Goal: Task Accomplishment & Management: Manage account settings

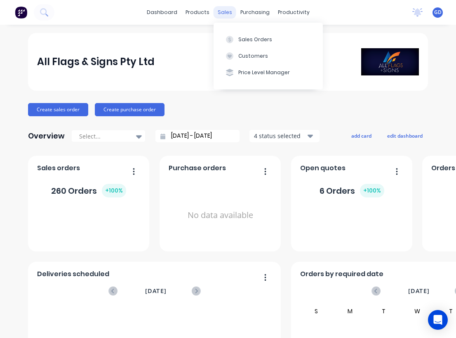
click at [225, 13] on div "sales" at bounding box center [225, 12] width 23 height 12
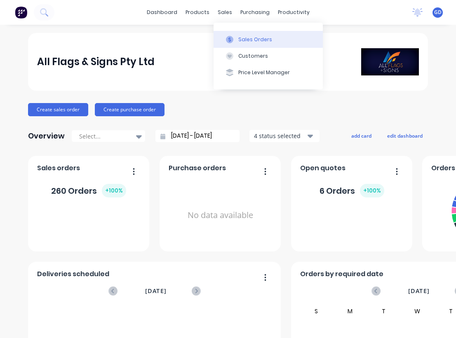
click at [250, 40] on div "Sales Orders" at bounding box center [255, 39] width 34 height 7
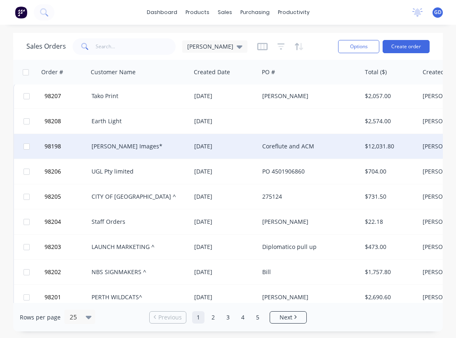
scroll to position [2, 0]
click at [56, 145] on span "98198" at bounding box center [53, 146] width 16 height 8
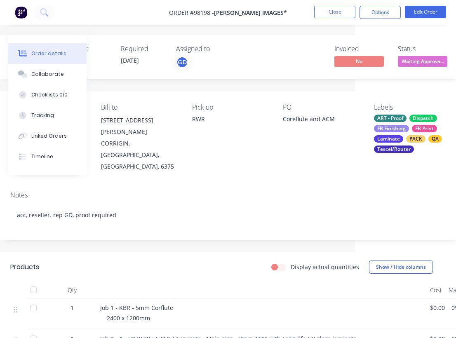
scroll to position [0, 99]
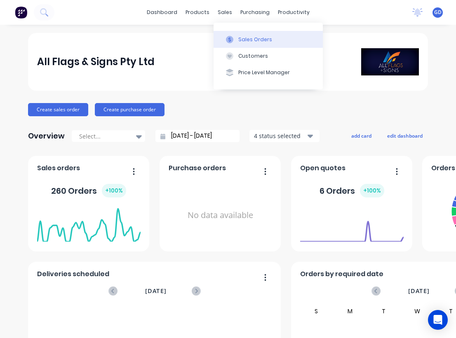
click at [245, 37] on div "Sales Orders" at bounding box center [255, 39] width 34 height 7
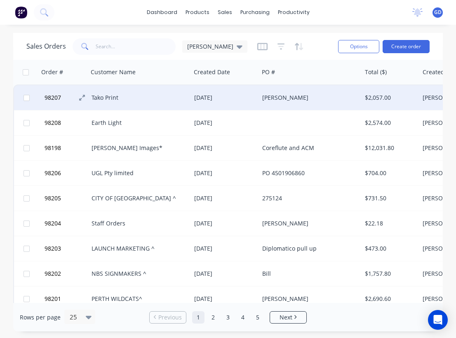
click at [59, 98] on span "98207" at bounding box center [53, 98] width 16 height 8
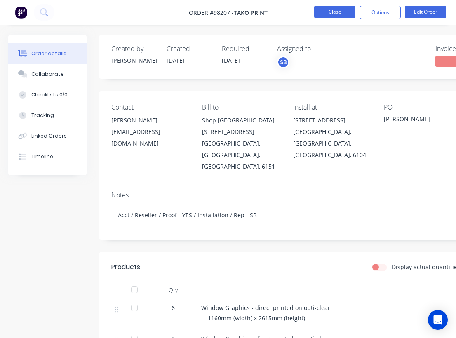
click at [329, 12] on button "Close" at bounding box center [334, 12] width 41 height 12
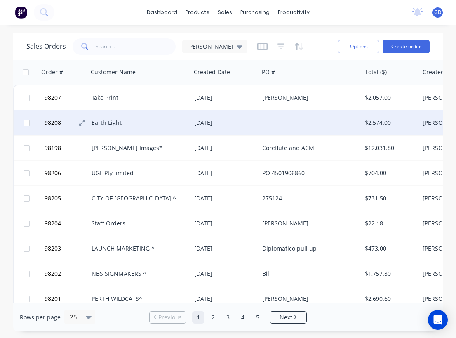
click at [59, 123] on span "98208" at bounding box center [53, 123] width 16 height 8
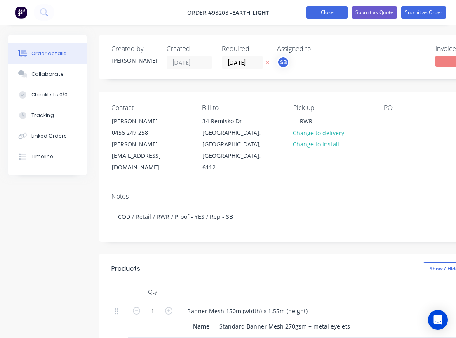
click at [325, 16] on button "Close" at bounding box center [326, 12] width 41 height 12
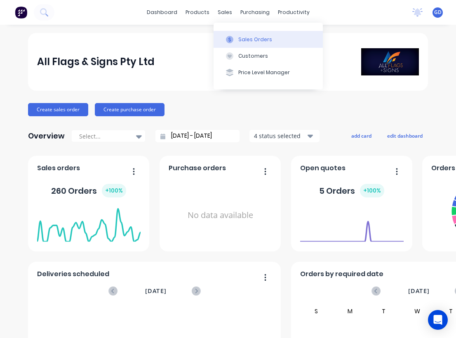
click at [247, 38] on div "Sales Orders" at bounding box center [255, 39] width 34 height 7
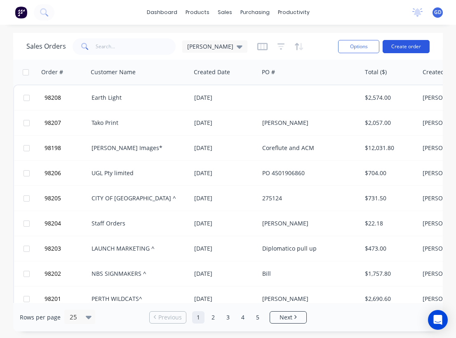
click at [415, 47] on button "Create order" at bounding box center [406, 46] width 47 height 13
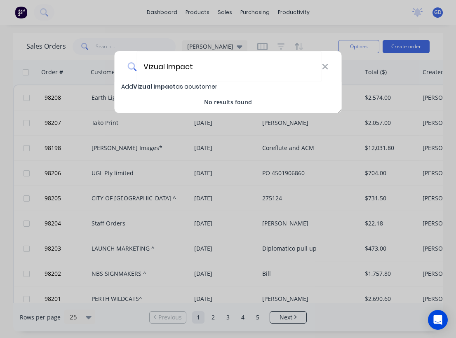
type input "Vizual Impact"
click at [156, 85] on span "Vizual Impact" at bounding box center [154, 86] width 42 height 8
select select "AU"
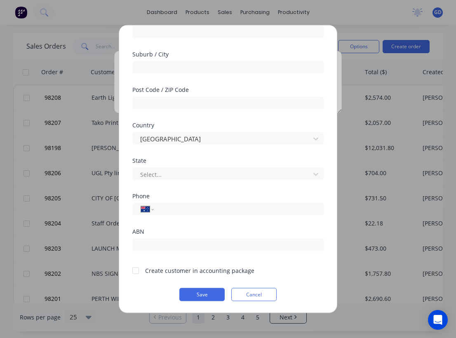
scroll to position [115, 0]
click at [137, 273] on div at bounding box center [135, 270] width 16 height 16
click at [200, 292] on button "Save" at bounding box center [201, 294] width 45 height 13
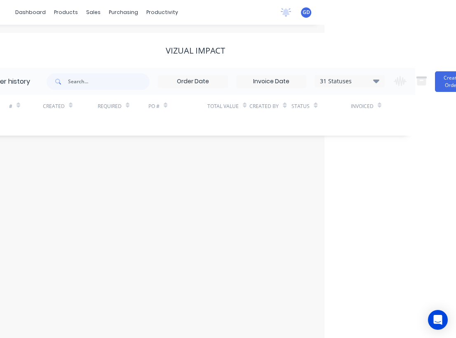
scroll to position [0, 140]
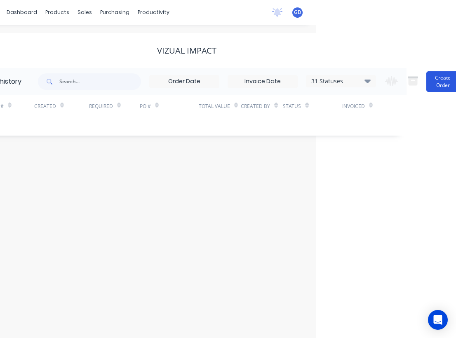
click at [437, 82] on button "Create Order" at bounding box center [443, 81] width 33 height 21
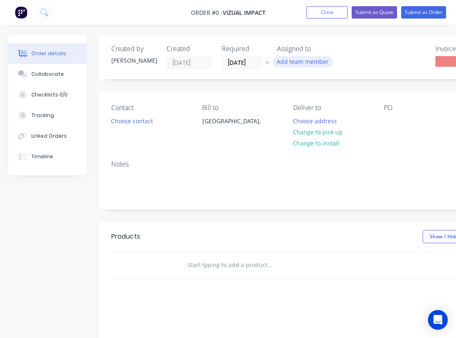
click at [311, 65] on button "Add team member" at bounding box center [303, 61] width 61 height 11
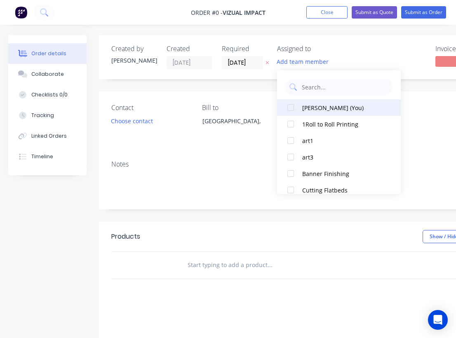
click at [310, 107] on div "Gino Dilello (You)" at bounding box center [343, 108] width 82 height 9
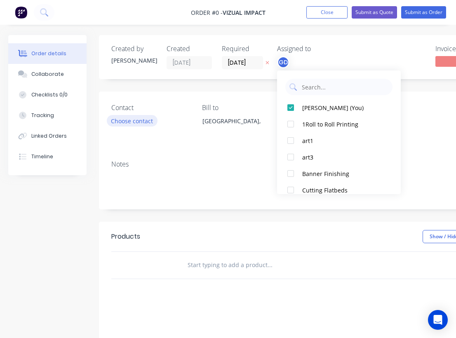
click at [146, 121] on div "Order details Collaborate Checklists 0/0 Tracking Linked Orders Timeline Order …" at bounding box center [286, 262] width 573 height 455
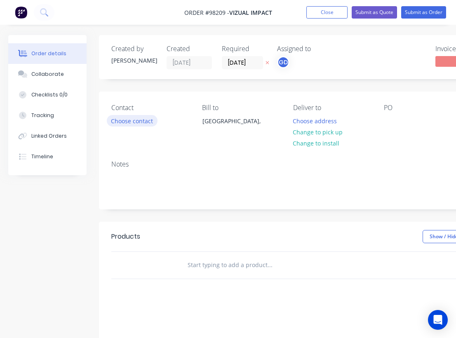
click at [139, 122] on button "Choose contact" at bounding box center [132, 120] width 51 height 11
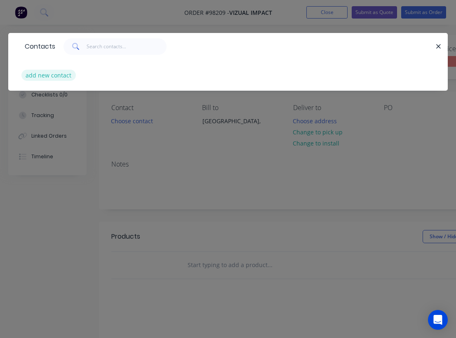
click at [40, 76] on button "add new contact" at bounding box center [48, 75] width 54 height 11
select select "AU"
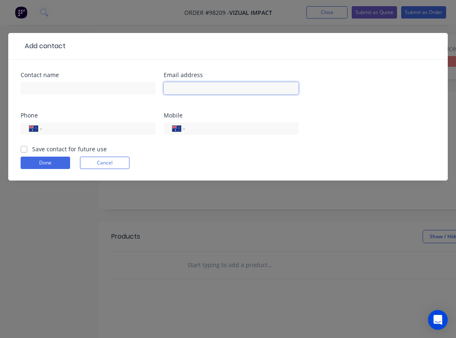
paste input "info@vizualimpact.com.au"
type input "info@vizualimpact.com.au"
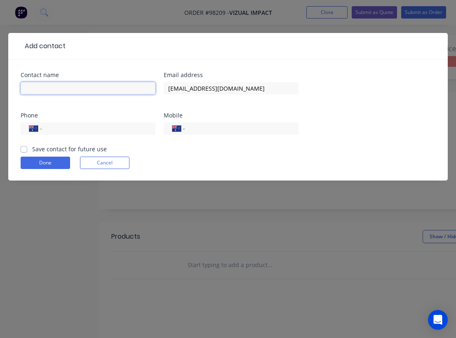
paste input "Joshua Hedge"
type input "Joshua Hedge"
click at [32, 149] on label "Save contact for future use" at bounding box center [69, 149] width 75 height 9
click at [24, 149] on input "Save contact for future use" at bounding box center [24, 149] width 7 height 8
checkbox input "true"
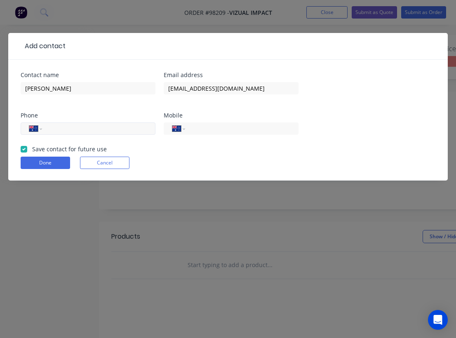
click at [65, 129] on input "tel" at bounding box center [97, 128] width 99 height 9
type input "(08) 9524 6888"
click at [49, 166] on button "Done" at bounding box center [45, 163] width 49 height 12
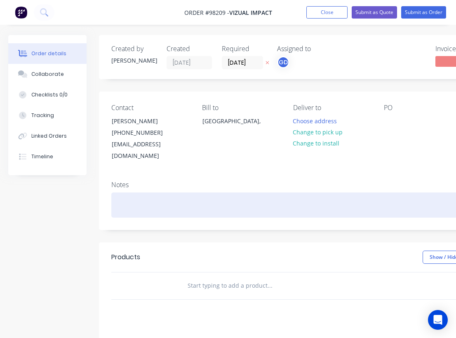
click at [113, 193] on div at bounding box center [331, 205] width 441 height 25
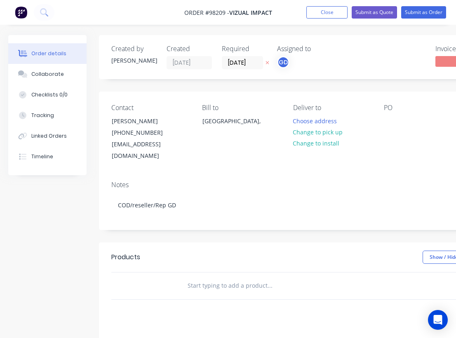
click at [240, 156] on div "Contact Joshua Hedge (08) 9524 6888 info@vizualimpact.com.au Bill to Australia,…" at bounding box center [332, 133] width 466 height 83
click at [315, 133] on button "Change to pick up" at bounding box center [318, 132] width 59 height 11
click at [396, 123] on div at bounding box center [390, 121] width 13 height 12
click at [365, 148] on div "Pick up Change to delivery Change to install" at bounding box center [332, 133] width 78 height 58
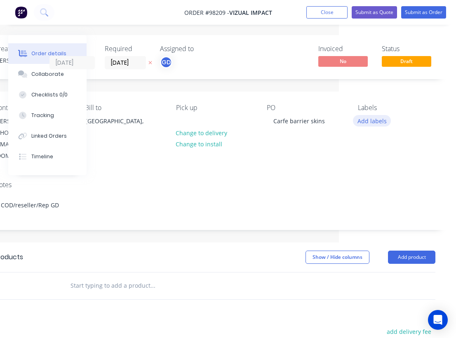
scroll to position [0, 117]
click at [371, 121] on button "Add labels" at bounding box center [372, 120] width 38 height 11
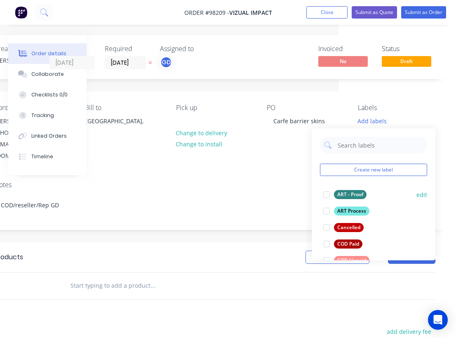
click at [353, 195] on div "ART - Proof" at bounding box center [350, 194] width 33 height 9
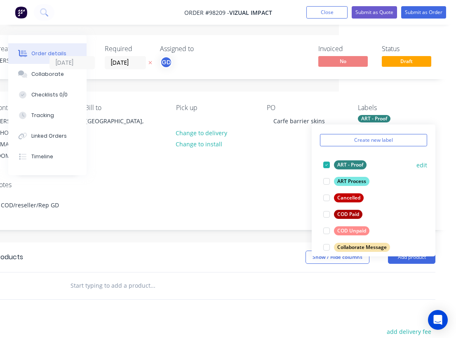
scroll to position [28, 0]
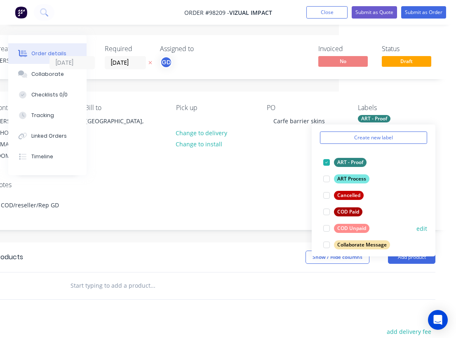
click at [359, 226] on div "COD Unpaid" at bounding box center [351, 228] width 35 height 9
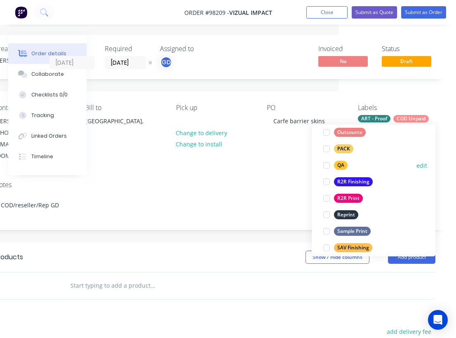
scroll to position [310, 0]
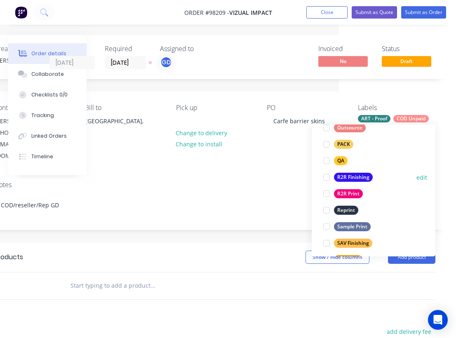
click at [351, 176] on div "R2R Finishing" at bounding box center [353, 177] width 39 height 9
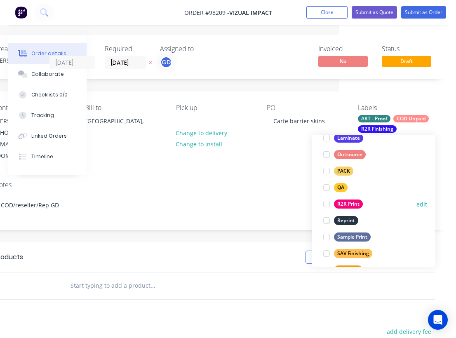
click at [351, 205] on div "R2R Print" at bounding box center [348, 204] width 29 height 9
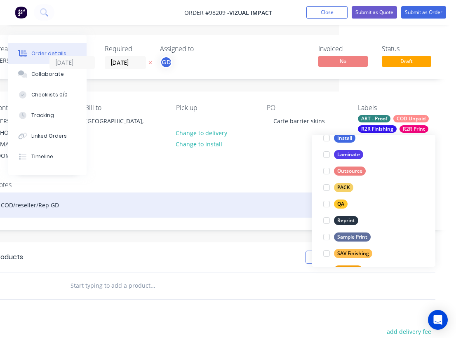
click at [210, 193] on div "COD/reseller/Rep GD" at bounding box center [214, 205] width 441 height 25
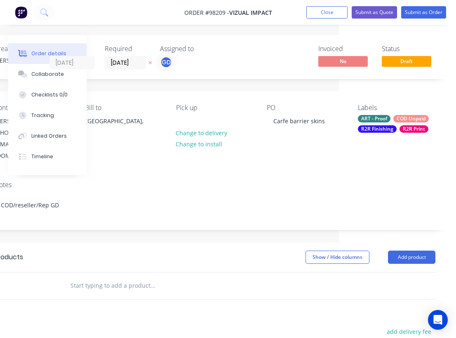
drag, startPoint x: 159, startPoint y: 1, endPoint x: 213, endPoint y: 2, distance: 54.1
click at [213, 2] on nav "Order #98209 - Vizual Impact Add product Close Submit as Quote Submit as Order" at bounding box center [228, 12] width 456 height 25
click at [92, 278] on input "text" at bounding box center [152, 286] width 165 height 16
paste input "Supply printed skins only Frame size: 2000W x 900H mm Sail track centre-to-cent…"
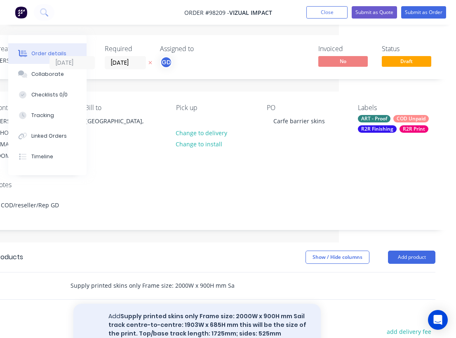
type input "Supply printed skins only Frame size: 2000W x 900H mm Sail track centre-to-cent…"
click at [153, 313] on button "Add Supply printed skins only Frame size: 2000W x 900H mm Sail track centre-to-…" at bounding box center [196, 329] width 247 height 51
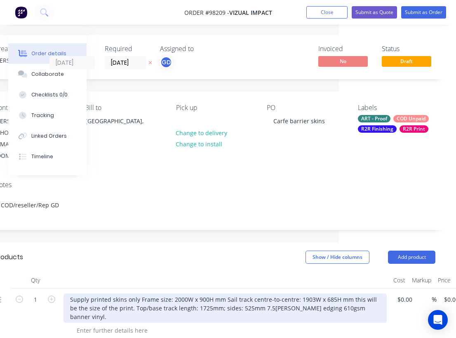
click at [138, 294] on div "Supply printed skins only Frame size: 2000W x 900H mm Sail track centre-to-cent…" at bounding box center [225, 308] width 323 height 29
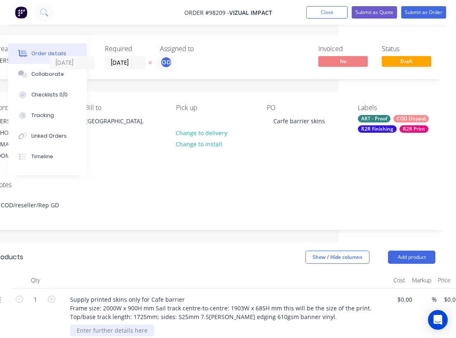
click at [123, 325] on div at bounding box center [112, 331] width 84 height 12
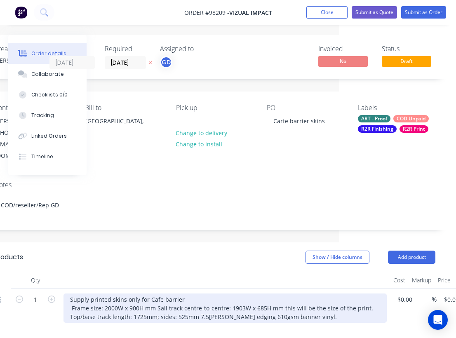
click at [188, 294] on div "Supply printed skins only for Cafe barrier Frame size: 2000W x 900H mm Sail tra…" at bounding box center [225, 308] width 323 height 29
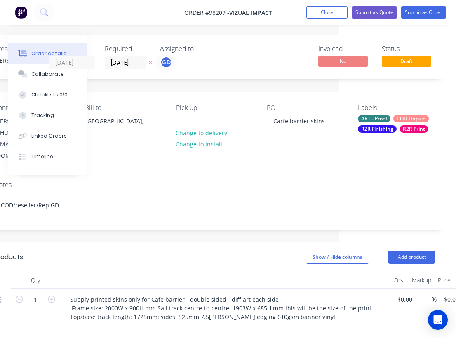
click at [177, 272] on div at bounding box center [225, 280] width 330 height 16
click at [52, 296] on icon "button" at bounding box center [51, 299] width 7 height 7
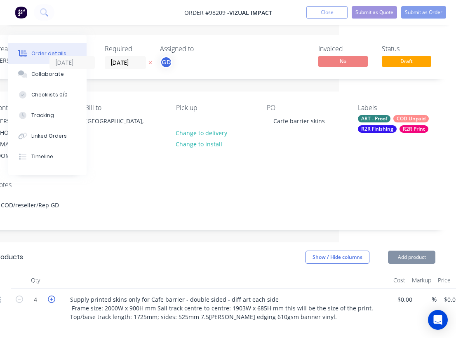
click at [52, 296] on icon "button" at bounding box center [51, 299] width 7 height 7
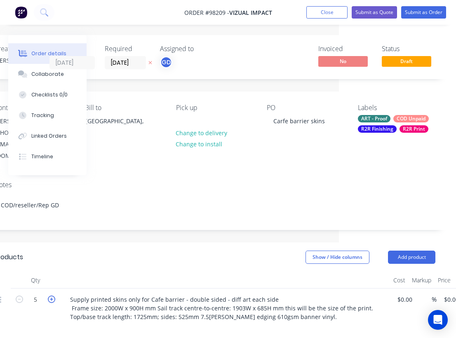
click at [52, 296] on icon "button" at bounding box center [51, 299] width 7 height 7
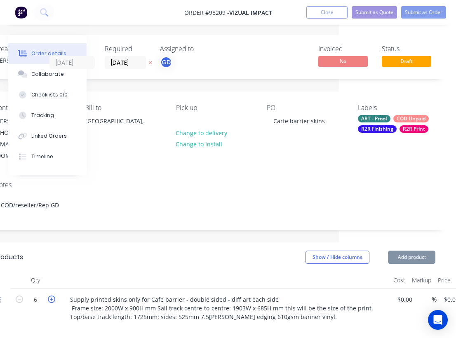
click at [52, 296] on icon "button" at bounding box center [51, 299] width 7 height 7
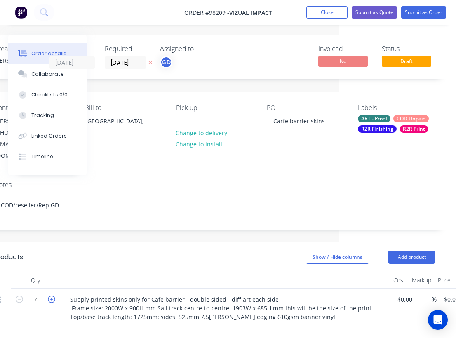
click at [52, 296] on icon "button" at bounding box center [51, 299] width 7 height 7
type input "8"
click at [101, 251] on div "Show / Hide columns Add product" at bounding box center [262, 257] width 348 height 13
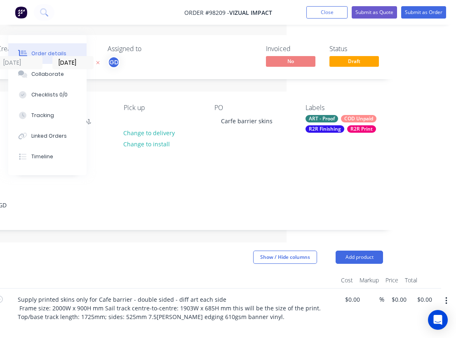
scroll to position [0, 171]
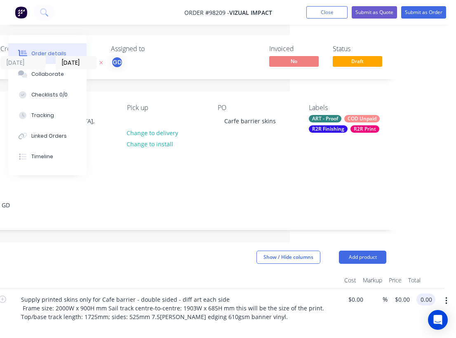
click at [428, 294] on input "0.00" at bounding box center [428, 300] width 16 height 12
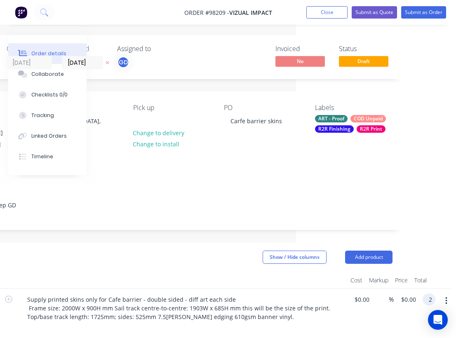
scroll to position [0, 160]
type input "$2,392.00"
type input "$299.00"
click at [196, 251] on div "Show / Hide columns Add product" at bounding box center [219, 257] width 348 height 13
click at [100, 325] on div at bounding box center [185, 331] width 317 height 12
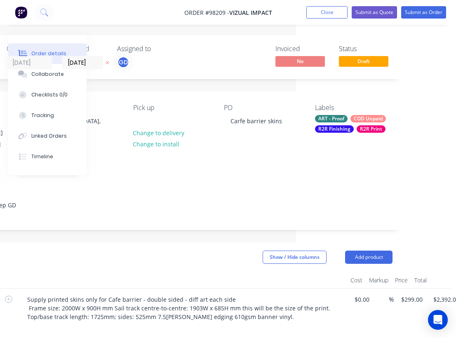
click at [66, 325] on div at bounding box center [185, 331] width 317 height 12
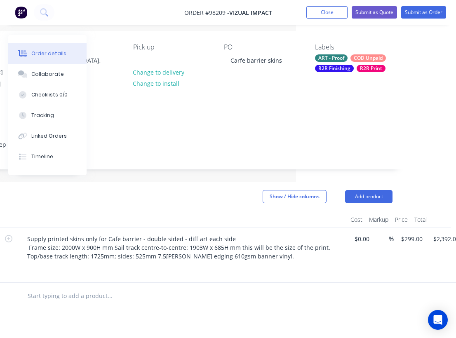
scroll to position [64, 160]
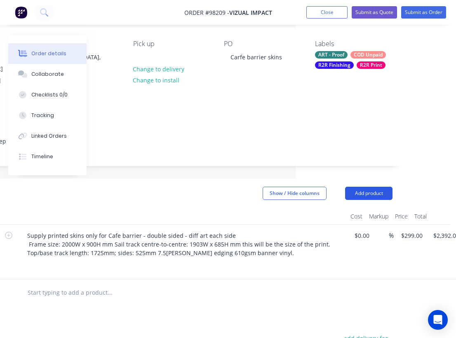
click at [370, 187] on button "Add product" at bounding box center [368, 193] width 47 height 13
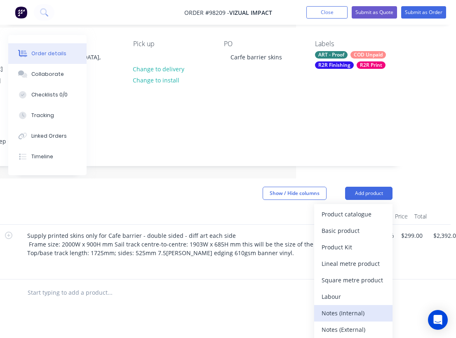
click at [356, 307] on div "Notes (Internal)" at bounding box center [354, 313] width 64 height 12
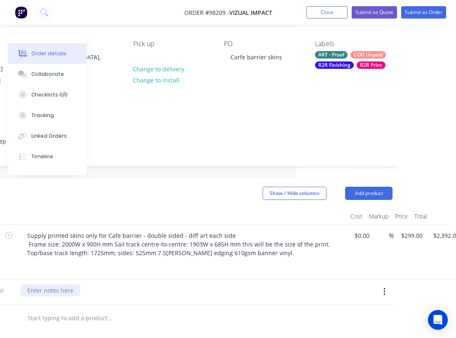
click at [62, 285] on div at bounding box center [50, 291] width 59 height 12
paste div
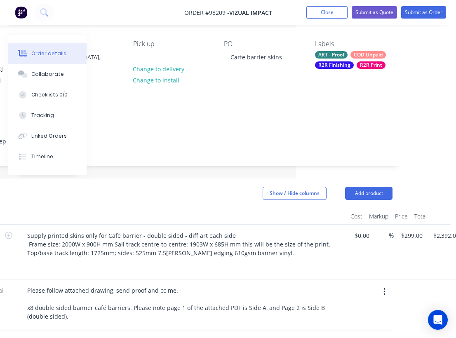
click at [189, 264] on div "Supply printed skins only for Cafe barrier - double sided - diff art each side …" at bounding box center [182, 252] width 330 height 55
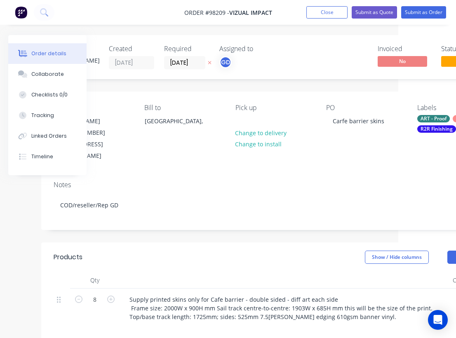
scroll to position [0, 0]
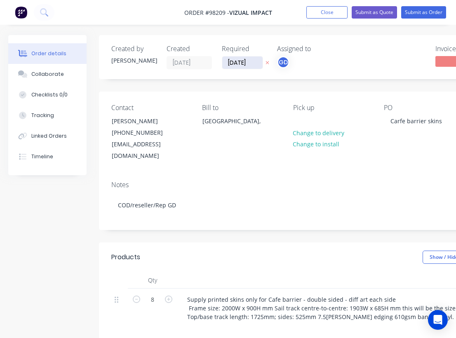
click at [236, 64] on input "11/08/25" at bounding box center [242, 63] width 40 height 12
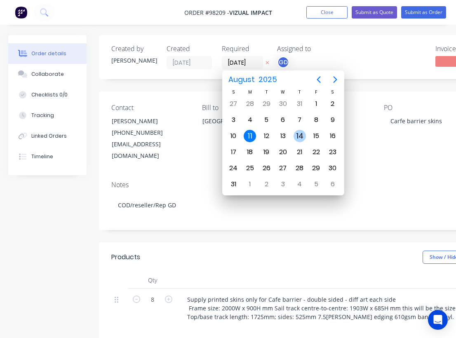
click at [304, 136] on div "14" at bounding box center [300, 136] width 12 height 12
type input "14/08/25"
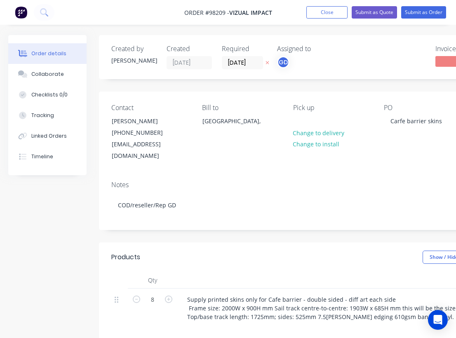
click at [252, 174] on div "Notes COD/reseller/Rep GD" at bounding box center [332, 201] width 466 height 55
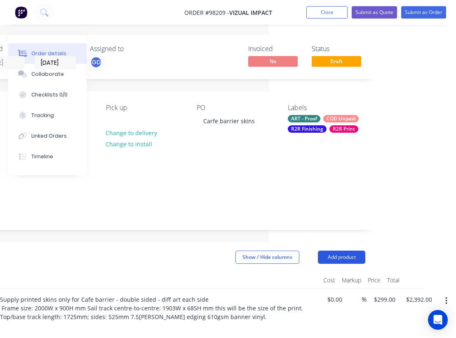
scroll to position [0, 187]
click at [350, 251] on button "Add product" at bounding box center [341, 257] width 47 height 13
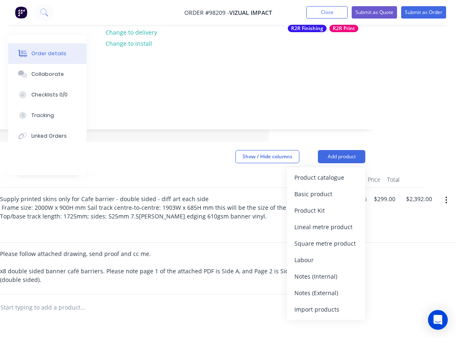
scroll to position [103, 187]
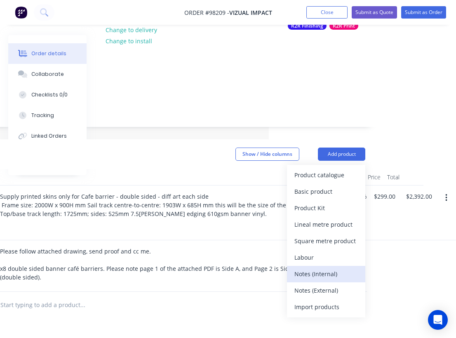
click at [319, 268] on div "Notes (Internal)" at bounding box center [327, 274] width 64 height 12
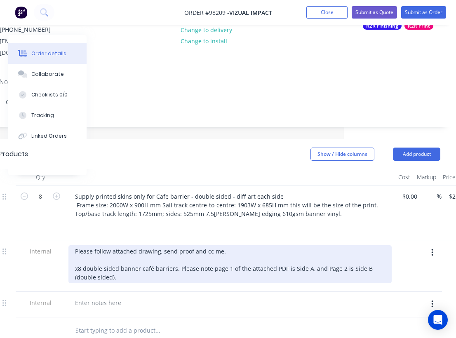
scroll to position [104, 111]
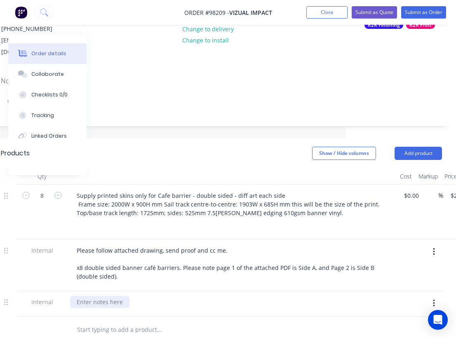
click at [86, 296] on div at bounding box center [99, 302] width 59 height 12
click at [83, 296] on div at bounding box center [99, 302] width 59 height 12
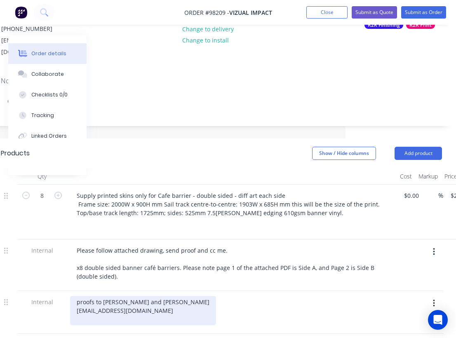
click at [153, 296] on div "proofs to Joshua and Mitch production@vizualimpact.com.au" at bounding box center [143, 310] width 146 height 29
copy div
click at [78, 296] on div "proofs to Joshua and Mitch production@vizualimpact.com.au" at bounding box center [143, 310] width 146 height 29
click at [156, 296] on div "proofs to Joshua and Mitch production@vizualimpact.com.au" at bounding box center [143, 310] width 146 height 29
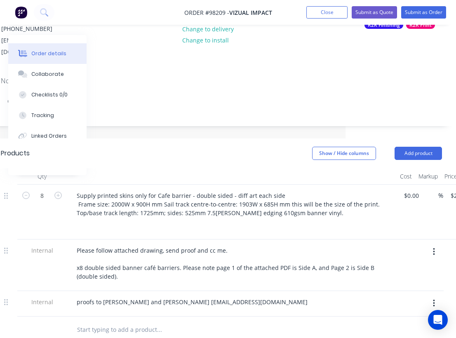
click at [252, 296] on div "proofs to Joshua and Mitch Joshua Hedge production@vizualimpact.com.au" at bounding box center [231, 302] width 323 height 12
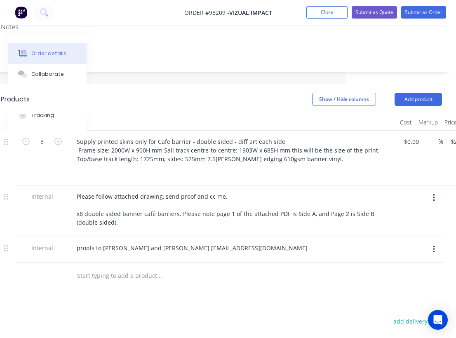
scroll to position [160, 111]
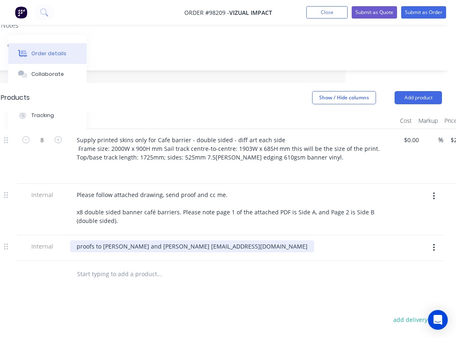
click at [211, 244] on div "proofs to Joshua and Mitch Joshua Hedge production@vizualimpact.com.au" at bounding box center [192, 246] width 244 height 12
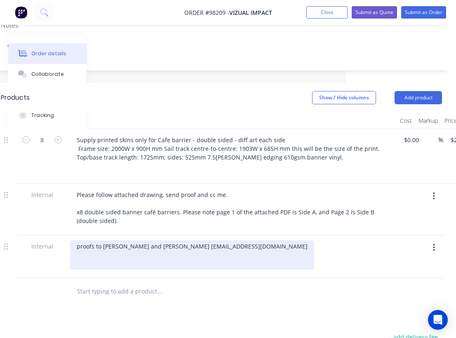
click at [84, 263] on div "proofs to Joshua and Mitch Joshua Hedge production@vizualimpact.com.au" at bounding box center [192, 254] width 244 height 29
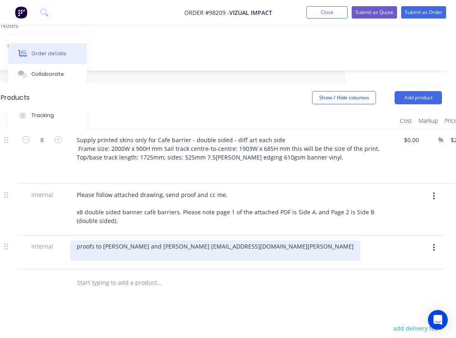
drag, startPoint x: 115, startPoint y: 262, endPoint x: 69, endPoint y: 261, distance: 46.2
click at [69, 261] on div "proofs to Joshua and Mitch Joshua Hedge production@vizualimpact.com.au Joshua H…" at bounding box center [232, 253] width 330 height 34
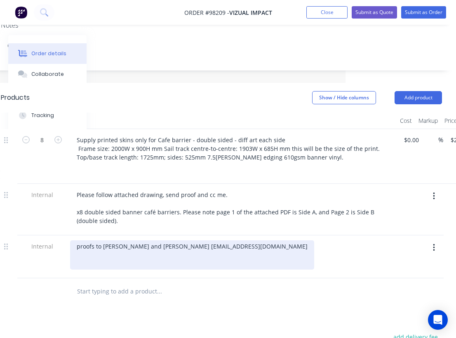
scroll to position [0, 111]
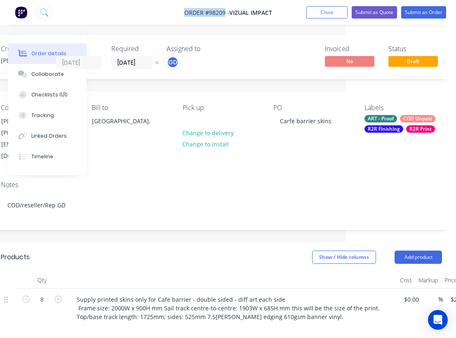
drag, startPoint x: 176, startPoint y: 8, endPoint x: 225, endPoint y: 11, distance: 49.1
click at [225, 11] on nav "Order #98209 - Vizual Impact Add product Close Submit as Quote Submit as Order" at bounding box center [228, 12] width 456 height 25
copy span "Order #98209"
click at [327, 12] on button "Close" at bounding box center [326, 12] width 41 height 12
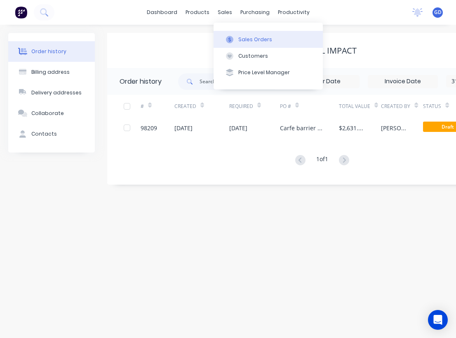
click at [252, 42] on div "Sales Orders" at bounding box center [255, 39] width 34 height 7
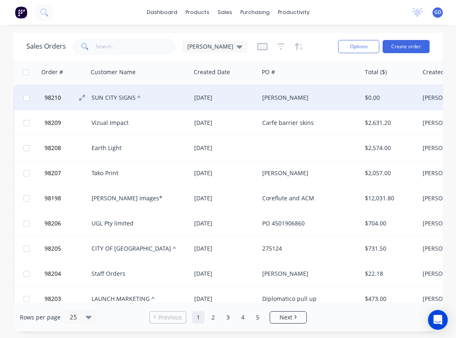
click at [56, 97] on span "98210" at bounding box center [53, 98] width 16 height 8
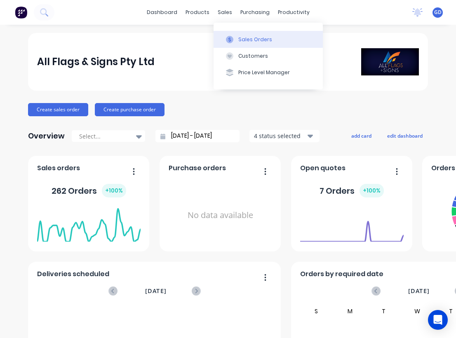
click at [244, 33] on button "Sales Orders" at bounding box center [268, 39] width 109 height 16
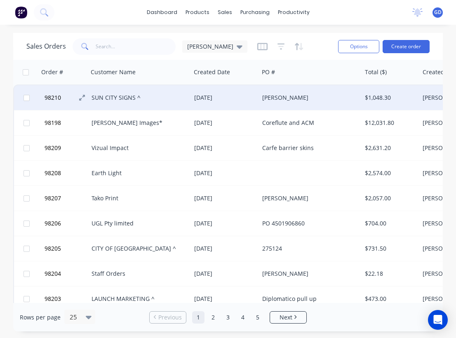
click at [56, 97] on span "98210" at bounding box center [53, 98] width 16 height 8
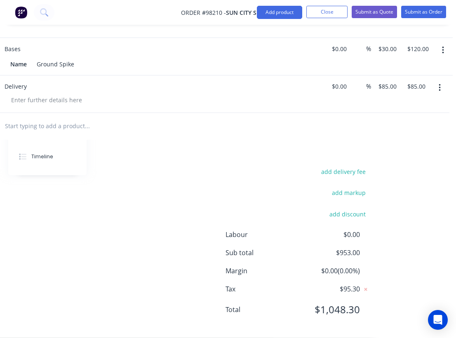
scroll to position [337, 0]
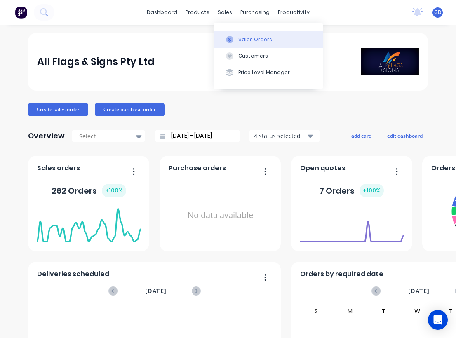
click at [246, 38] on div "Sales Orders" at bounding box center [255, 39] width 34 height 7
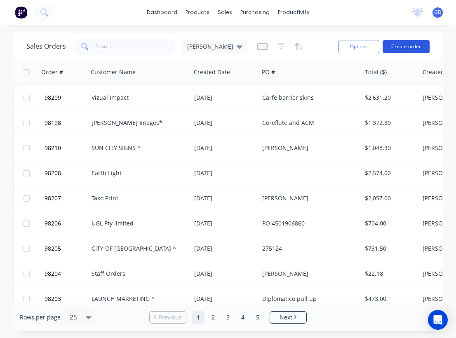
click at [416, 47] on button "Create order" at bounding box center [406, 46] width 47 height 13
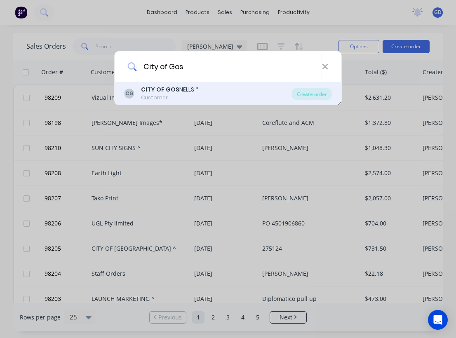
type input "City of Gos"
click at [151, 87] on b "CITY OF GOS" at bounding box center [160, 89] width 38 height 8
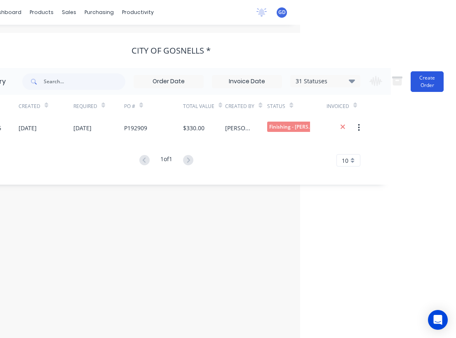
scroll to position [0, 156]
click at [439, 82] on button "Create Order" at bounding box center [427, 81] width 33 height 21
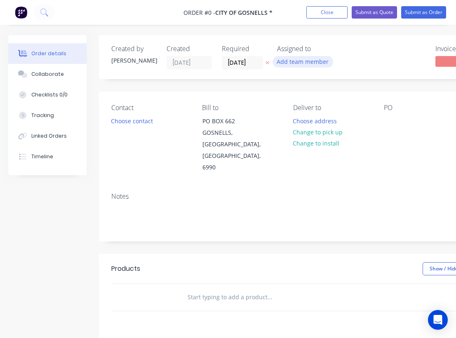
click at [292, 61] on button "Add team member" at bounding box center [303, 61] width 61 height 11
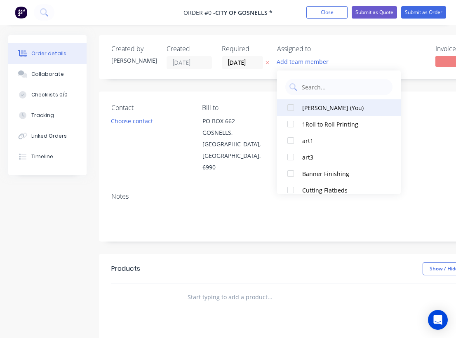
click at [293, 109] on div at bounding box center [291, 107] width 16 height 16
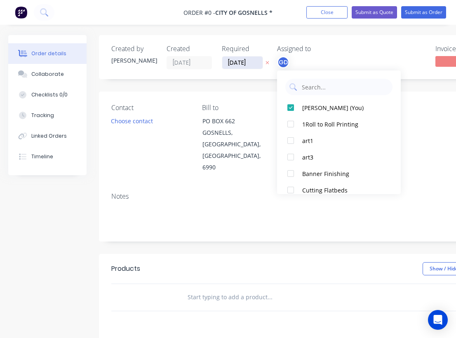
click at [242, 62] on div "Order details Collaborate Checklists 0/0 Tracking Linked Orders Timeline Order …" at bounding box center [286, 278] width 573 height 487
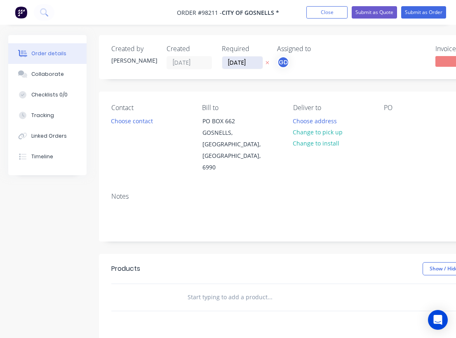
click at [242, 62] on input "11/08/25" at bounding box center [242, 63] width 40 height 12
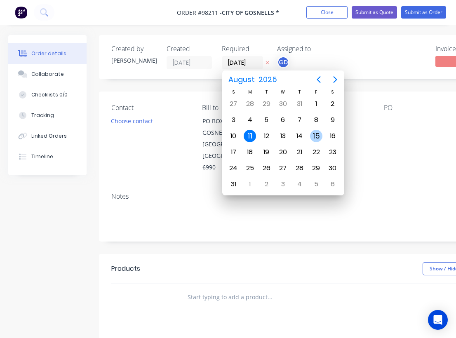
click at [315, 137] on div "15" at bounding box center [316, 136] width 12 height 12
type input "15/08/25"
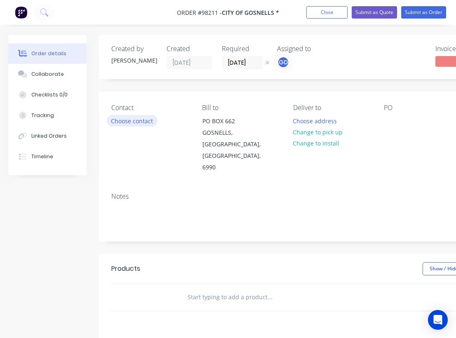
click at [137, 123] on button "Choose contact" at bounding box center [132, 120] width 51 height 11
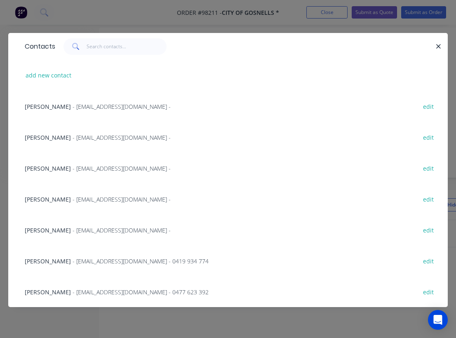
scroll to position [70, 0]
click at [37, 292] on span "Glen Williamson" at bounding box center [48, 292] width 46 height 8
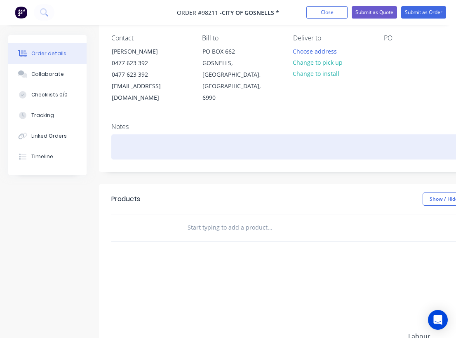
click at [128, 134] on div at bounding box center [331, 146] width 441 height 25
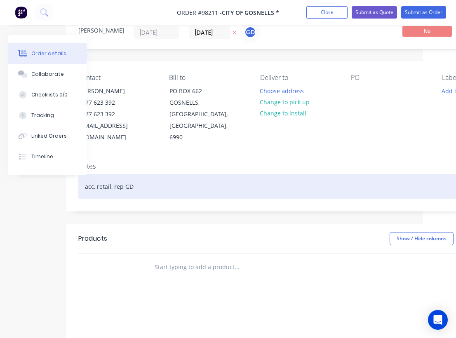
scroll to position [30, 47]
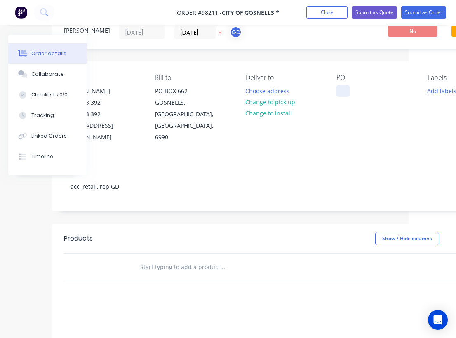
click at [341, 92] on div at bounding box center [343, 91] width 13 height 12
paste div
click at [436, 90] on button "Add labels" at bounding box center [442, 90] width 38 height 11
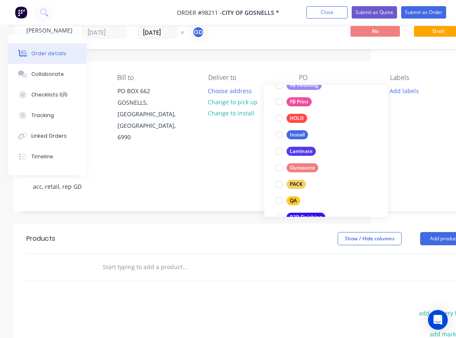
scroll to position [228, 0]
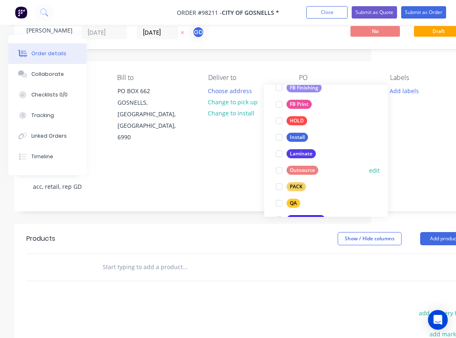
click at [300, 172] on div "Outsource" at bounding box center [303, 170] width 32 height 9
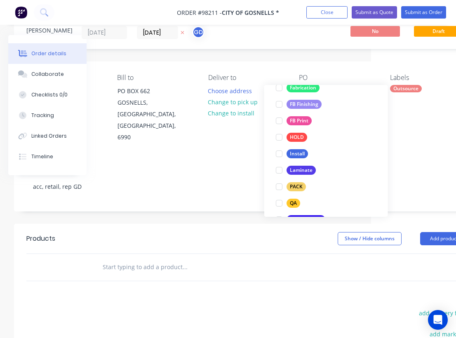
click at [203, 163] on div "Notes" at bounding box center [246, 167] width 441 height 8
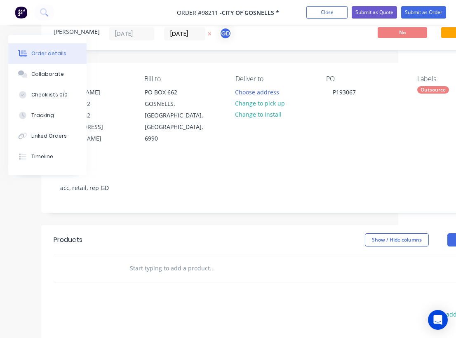
scroll to position [28, 58]
click at [141, 261] on input "text" at bounding box center [212, 269] width 165 height 16
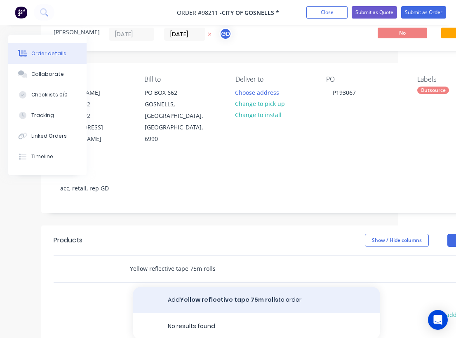
type input "Yellow reflective tape 75m rolls"
click at [201, 288] on button "Add Yellow reflective tape 75m rolls to order" at bounding box center [256, 300] width 247 height 26
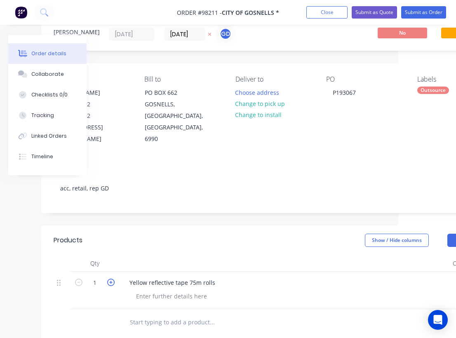
click at [112, 279] on icon "button" at bounding box center [110, 282] width 7 height 7
type input "2"
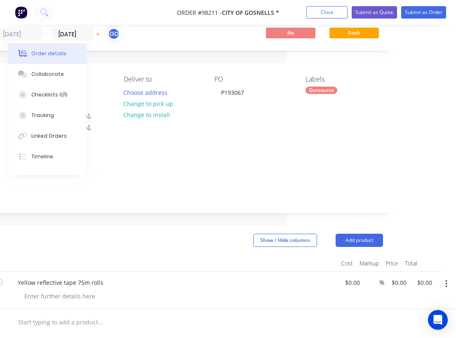
scroll to position [28, 170]
click at [427, 277] on input "0.00" at bounding box center [426, 283] width 19 height 12
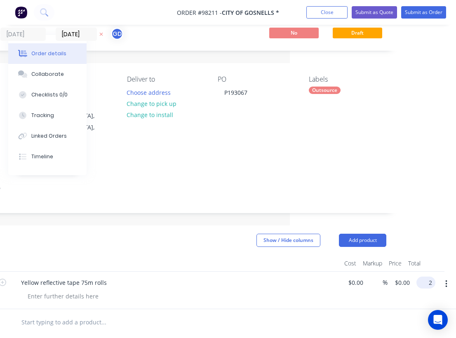
scroll to position [28, 160]
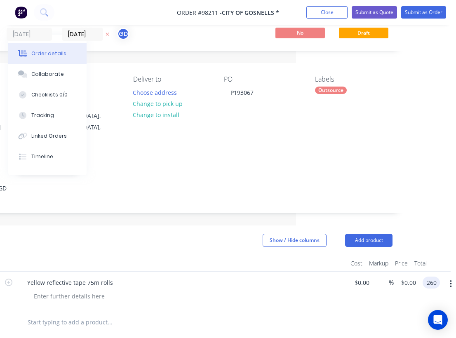
type input "$260.00"
type input "$130.00"
click at [275, 240] on header "Products Show / Hide columns Add product" at bounding box center [172, 241] width 466 height 30
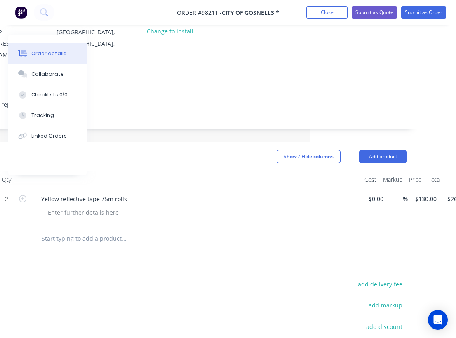
scroll to position [112, 149]
click at [386, 150] on button "Add product" at bounding box center [379, 156] width 47 height 13
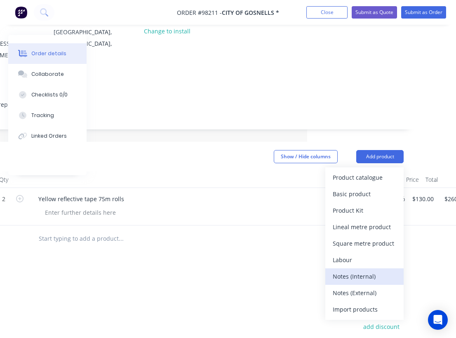
scroll to position [142, 149]
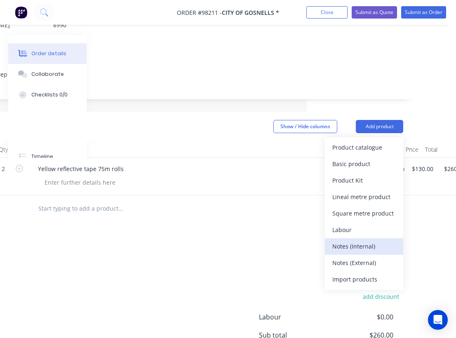
click at [363, 240] on div "Notes (Internal)" at bounding box center [364, 246] width 64 height 12
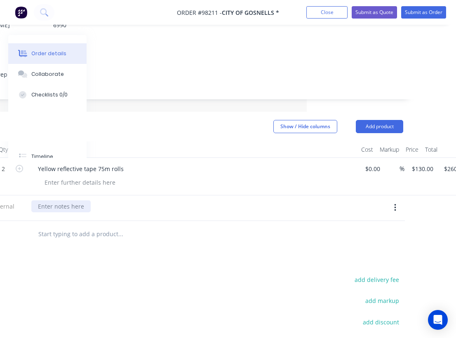
click at [50, 200] on div at bounding box center [60, 206] width 59 height 12
click at [149, 163] on div "Yellow reflective tape 75m rolls" at bounding box center [192, 169] width 323 height 12
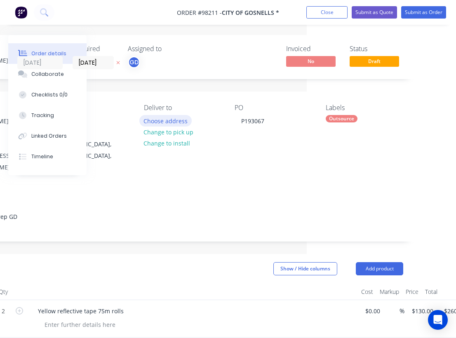
click at [170, 122] on button "Choose address" at bounding box center [165, 120] width 53 height 11
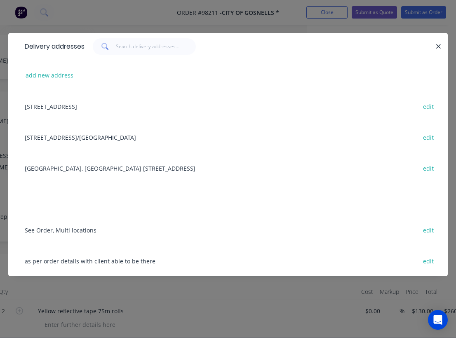
click at [61, 137] on div "2 Canning Park Avenue Maddington/Gosnells edit" at bounding box center [228, 137] width 415 height 31
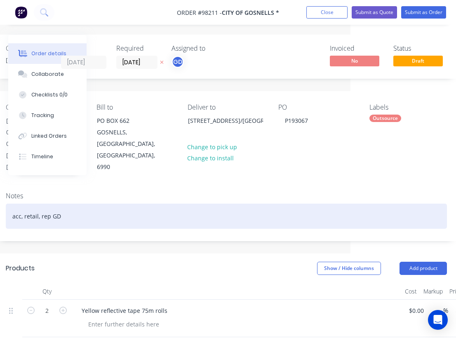
scroll to position [0, 0]
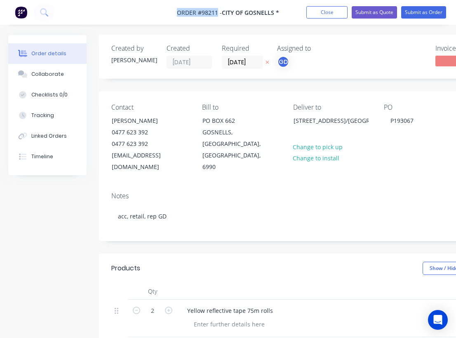
drag, startPoint x: 172, startPoint y: 7, endPoint x: 218, endPoint y: 10, distance: 46.3
click at [218, 10] on nav "Order #98211 - CITY OF GOSNELLS * Add product Close Submit as Quote Submit as O…" at bounding box center [228, 12] width 456 height 25
copy span "Order #98211"
click at [324, 10] on button "Close" at bounding box center [326, 12] width 41 height 12
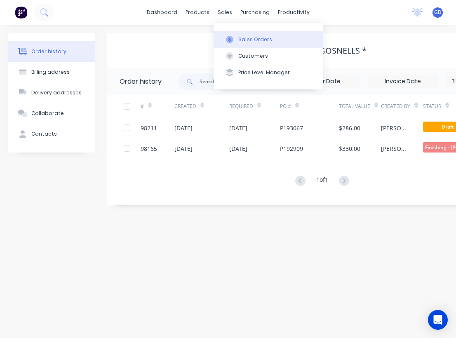
click at [245, 37] on div "Sales Orders" at bounding box center [255, 39] width 34 height 7
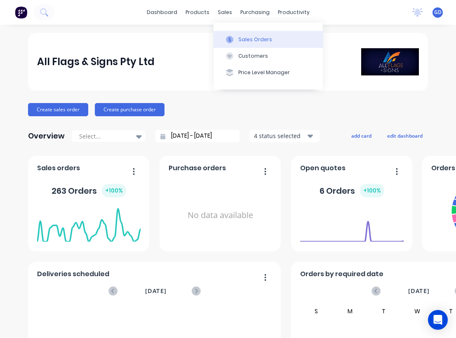
click at [241, 36] on div "Sales Orders" at bounding box center [255, 39] width 34 height 7
click at [244, 38] on div "Sales Orders" at bounding box center [255, 39] width 34 height 7
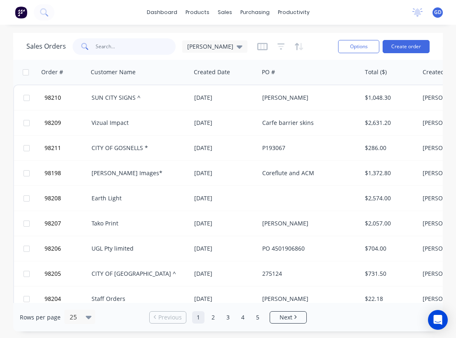
click at [108, 48] on input "text" at bounding box center [136, 46] width 80 height 16
paste input "97984"
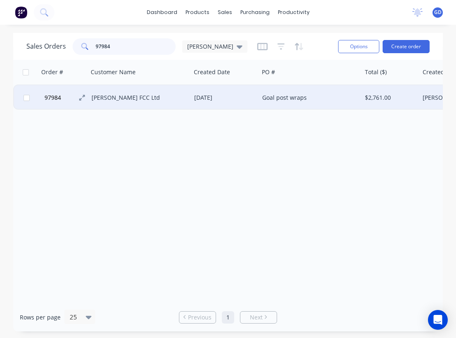
type input "97984"
click at [57, 101] on span "97984" at bounding box center [53, 98] width 16 height 8
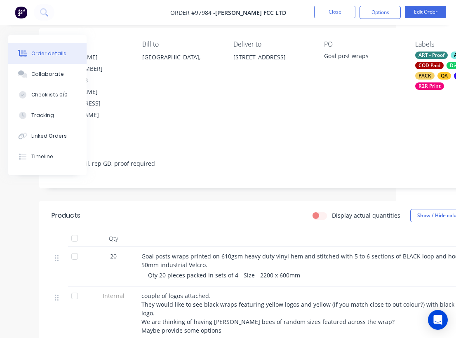
scroll to position [63, 0]
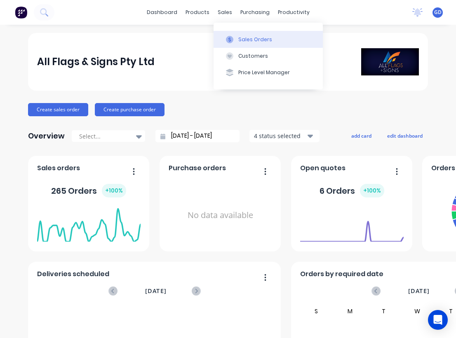
click at [245, 39] on div "Sales Orders" at bounding box center [255, 39] width 34 height 7
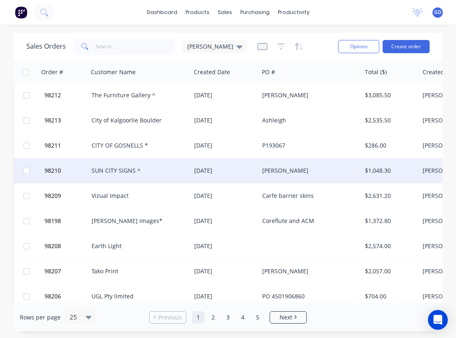
scroll to position [2, 0]
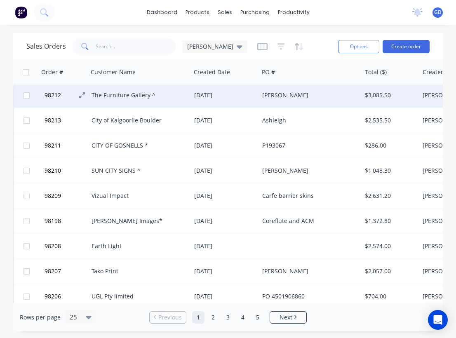
click at [54, 92] on span "98212" at bounding box center [53, 95] width 16 height 8
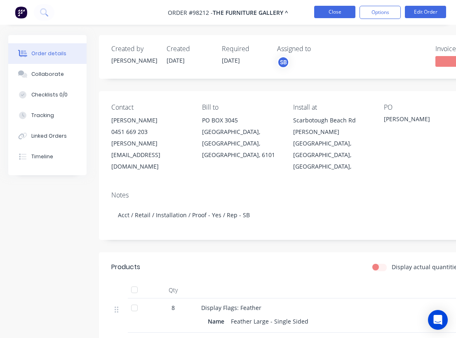
click at [329, 8] on button "Close" at bounding box center [334, 12] width 41 height 12
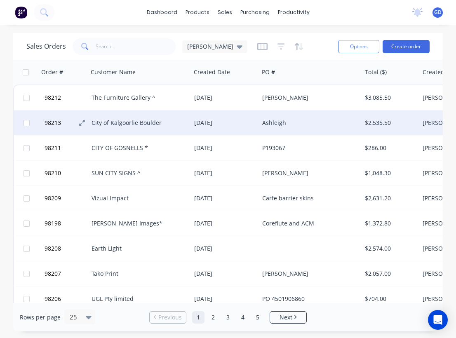
click at [54, 123] on span "98213" at bounding box center [53, 123] width 16 height 8
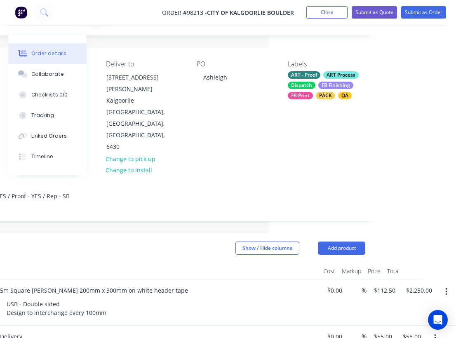
scroll to position [44, 187]
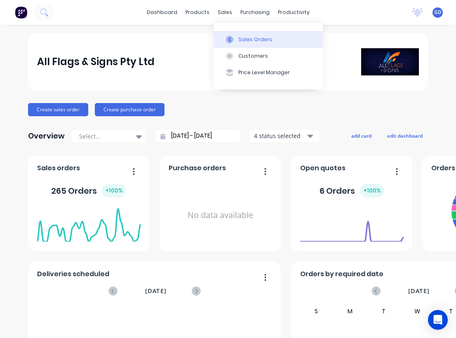
click at [241, 36] on div "Sales Orders" at bounding box center [255, 39] width 34 height 7
click at [243, 40] on div "Sales Orders" at bounding box center [255, 39] width 34 height 7
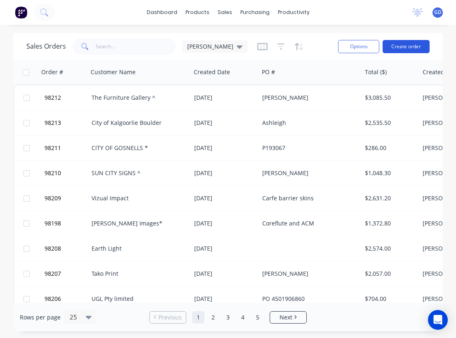
click at [405, 47] on button "Create order" at bounding box center [406, 46] width 47 height 13
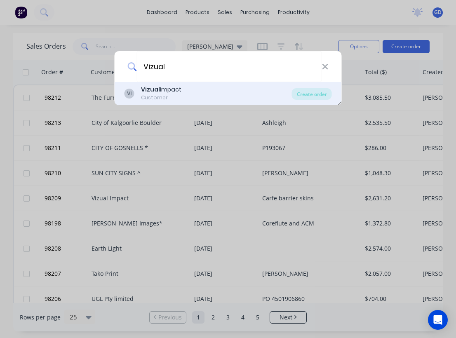
type input "Vizual"
click at [163, 94] on div "Customer" at bounding box center [161, 97] width 40 height 7
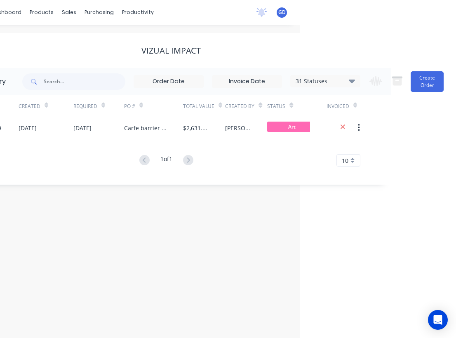
scroll to position [0, 156]
click at [427, 83] on button "Create Order" at bounding box center [427, 81] width 33 height 21
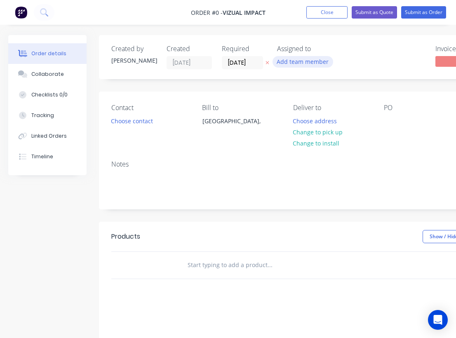
click at [304, 63] on button "Add team member" at bounding box center [303, 61] width 61 height 11
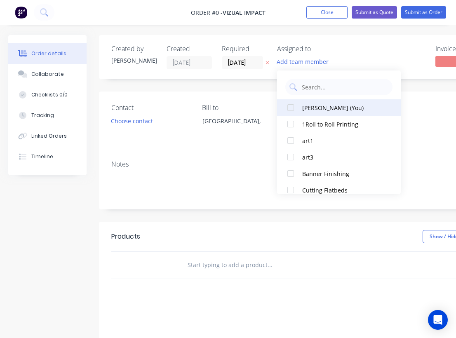
click at [295, 108] on div at bounding box center [291, 107] width 16 height 16
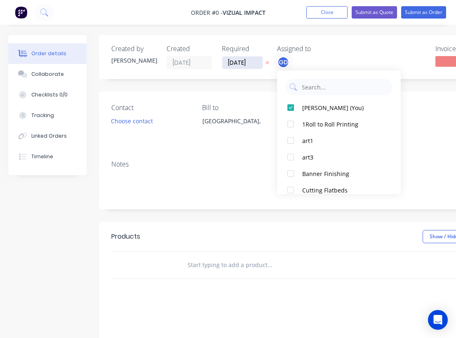
click at [243, 62] on div "Order details Collaborate Checklists 0/0 Tracking Linked Orders Timeline Order …" at bounding box center [286, 262] width 573 height 455
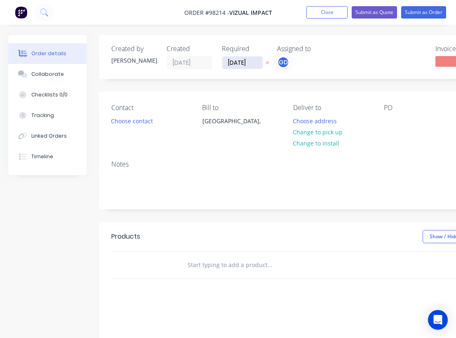
click at [241, 62] on input "[DATE]" at bounding box center [242, 63] width 40 height 12
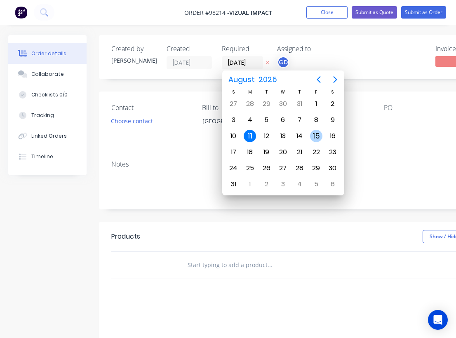
click at [318, 138] on div "15" at bounding box center [316, 136] width 12 height 12
type input "15/08/25"
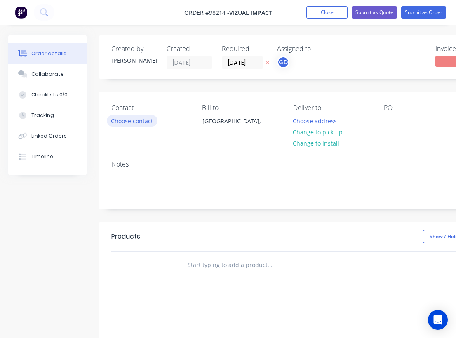
click at [129, 123] on button "Choose contact" at bounding box center [132, 120] width 51 height 11
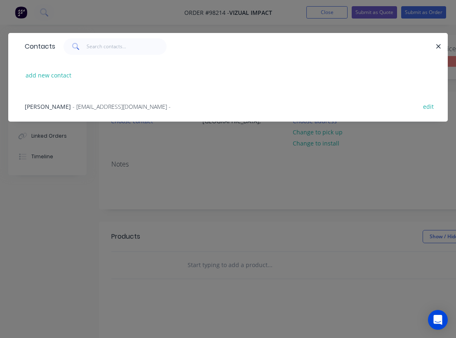
click at [57, 108] on span "Joshua Hedge" at bounding box center [48, 107] width 46 height 8
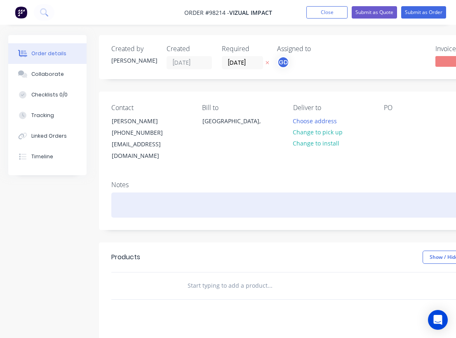
click at [123, 197] on div at bounding box center [331, 205] width 441 height 25
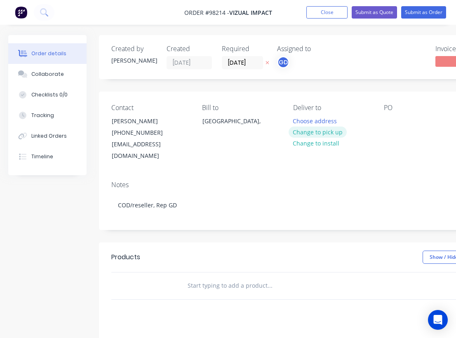
click at [321, 134] on button "Change to pick up" at bounding box center [318, 132] width 59 height 11
click at [390, 123] on div at bounding box center [390, 121] width 13 height 12
click at [344, 174] on div "Notes COD/reseller, Rep GD" at bounding box center [332, 201] width 466 height 55
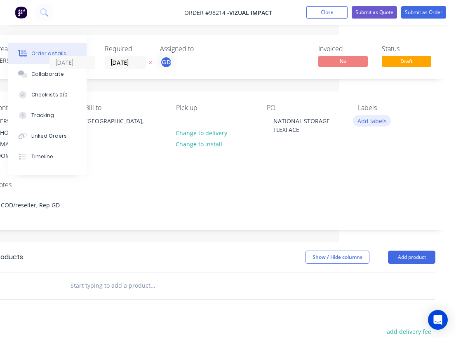
scroll to position [0, 117]
click at [368, 120] on button "Add labels" at bounding box center [372, 120] width 38 height 11
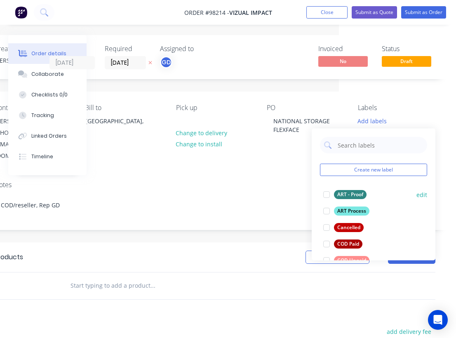
click at [353, 193] on div "ART - Proof" at bounding box center [350, 194] width 33 height 9
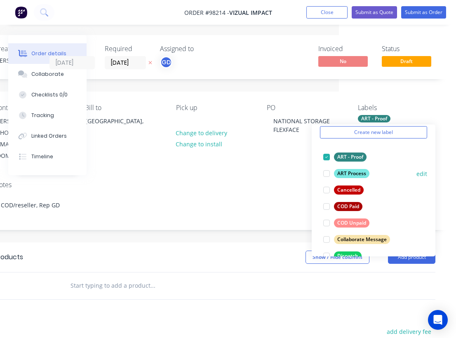
scroll to position [34, 0]
click at [359, 222] on div "COD Unpaid" at bounding box center [351, 222] width 35 height 9
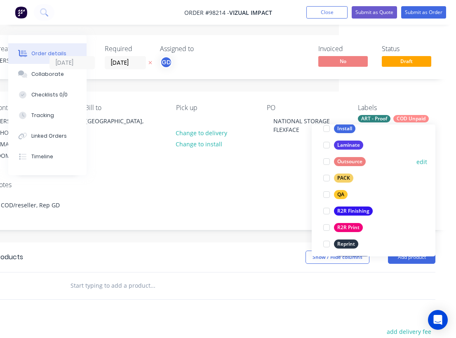
scroll to position [278, 0]
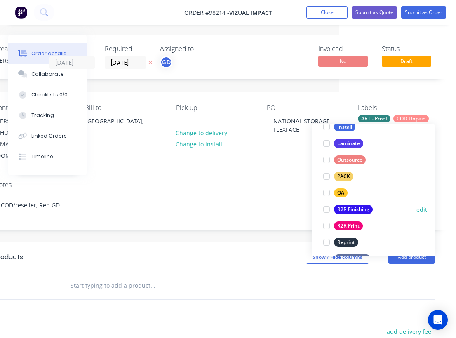
click at [355, 207] on div "R2R Finishing" at bounding box center [353, 209] width 39 height 9
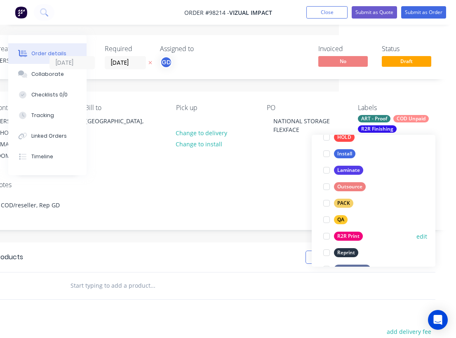
click at [352, 240] on div "R2R Print" at bounding box center [348, 236] width 29 height 9
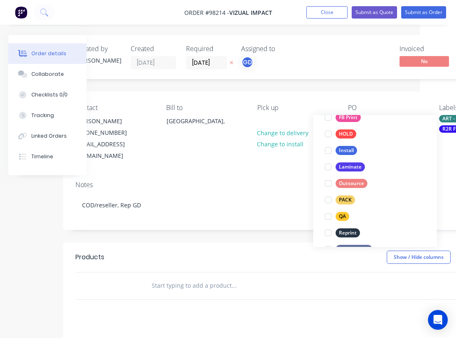
scroll to position [0, 35]
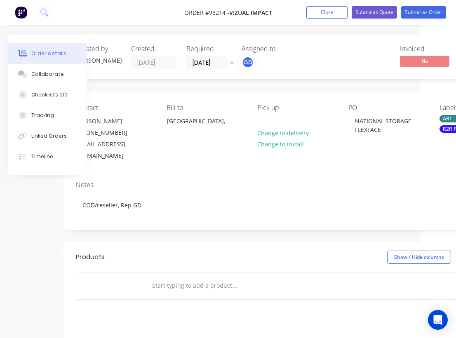
click at [156, 278] on input "text" at bounding box center [234, 286] width 165 height 16
click at [171, 278] on input "text" at bounding box center [234, 286] width 165 height 16
paste input "5 year flexface printed double strike and finished trim to edge."
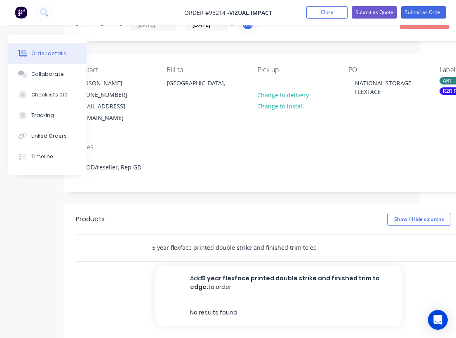
scroll to position [38, 35]
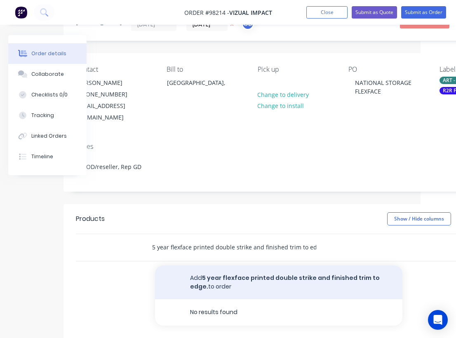
type input "5 year flexface printed double strike and finished trim to edge."
click at [274, 270] on button "Add 5 year flexface printed double strike and finished trim to edge. to order" at bounding box center [278, 283] width 247 height 34
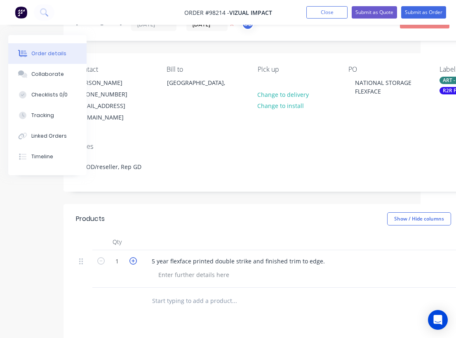
click at [132, 257] on icon "button" at bounding box center [133, 260] width 7 height 7
type input "3"
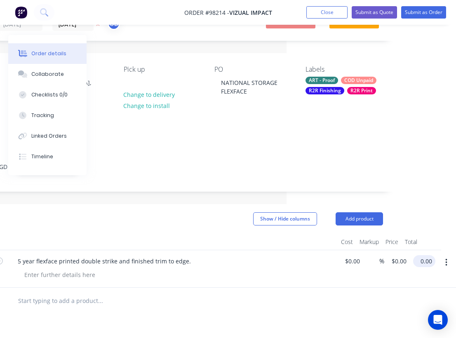
click at [427, 255] on input "0.00" at bounding box center [426, 261] width 19 height 12
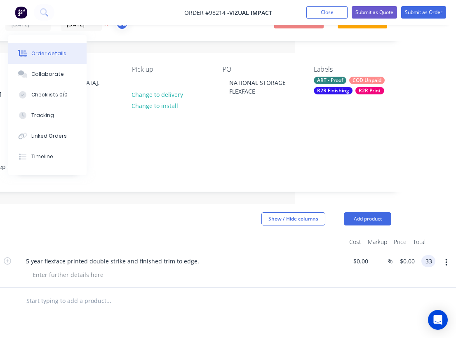
scroll to position [38, 160]
type input "3310"
type input "$1,103.3333"
type input "$3,310.00"
click at [281, 234] on div at bounding box center [182, 242] width 330 height 16
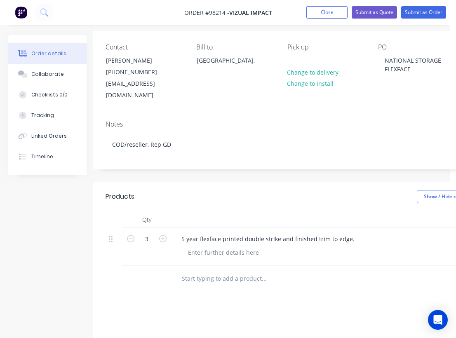
scroll to position [64, 6]
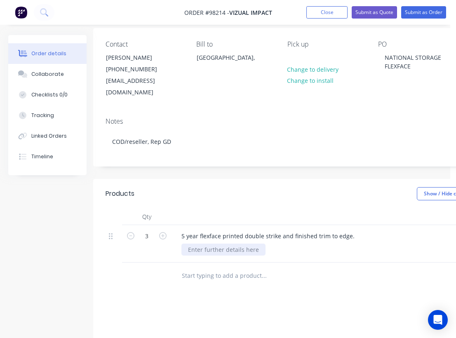
click at [198, 244] on div at bounding box center [223, 250] width 84 height 12
paste div
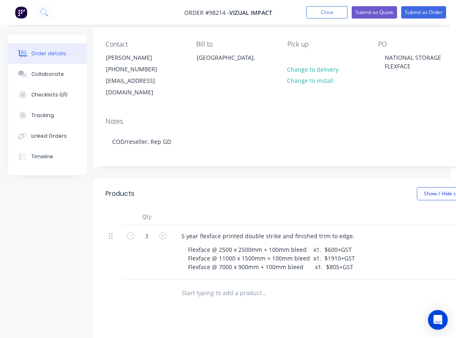
click at [321, 188] on div "Show / Hide columns Add product" at bounding box center [373, 193] width 348 height 13
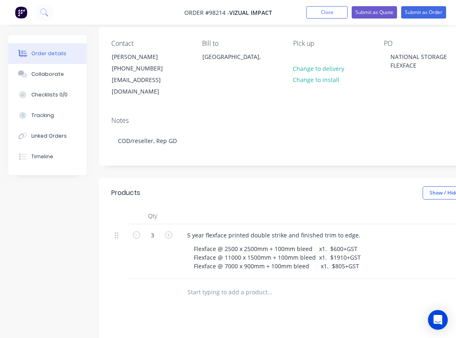
scroll to position [0, 0]
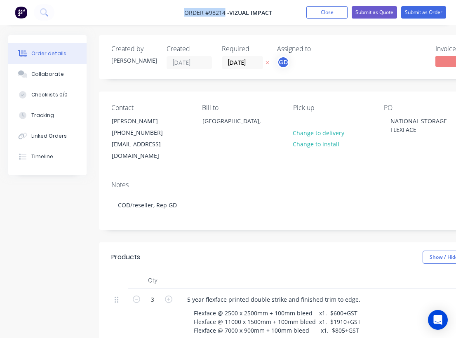
drag, startPoint x: 181, startPoint y: 9, endPoint x: 225, endPoint y: 12, distance: 43.8
click at [225, 12] on nav "Order #98214 - Vizual Impact Add product Close Submit as Quote Submit as Order" at bounding box center [228, 12] width 456 height 25
copy span "Order #98214"
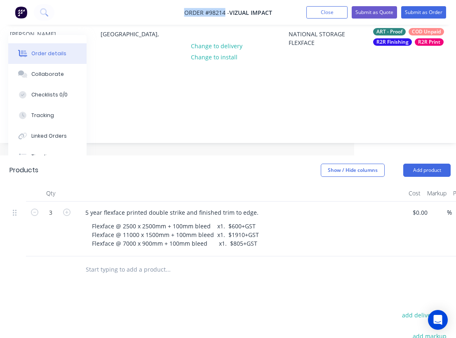
scroll to position [87, 104]
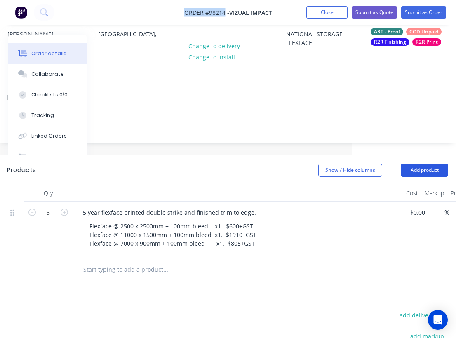
click at [424, 164] on button "Add product" at bounding box center [424, 170] width 47 height 13
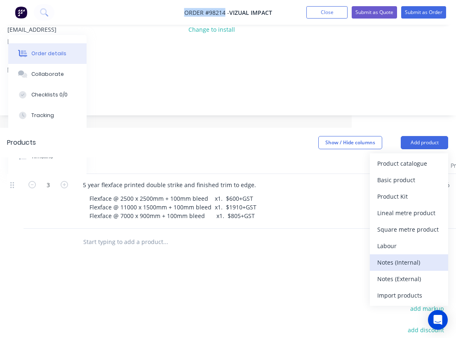
scroll to position [120, 104]
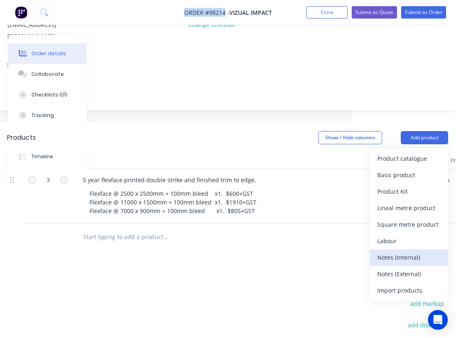
click at [410, 252] on div "Notes (Internal)" at bounding box center [409, 258] width 64 height 12
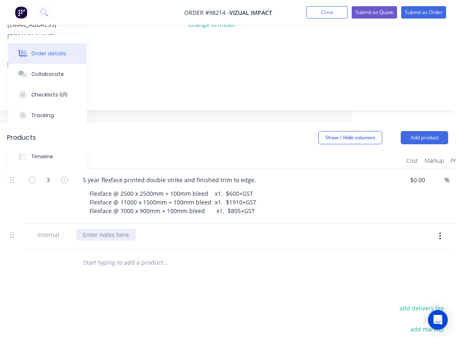
click at [101, 229] on div at bounding box center [105, 235] width 59 height 12
paste div
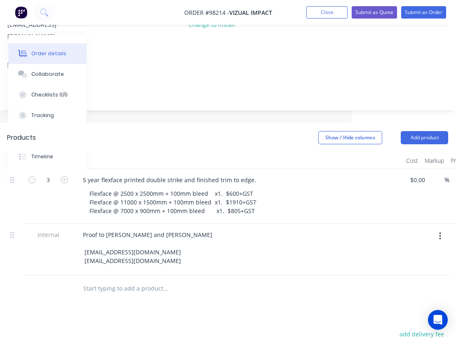
click at [237, 236] on div "Proof to Mitchell and Joshua production@vizualimpact.com.au info@vizualimpact.c…" at bounding box center [237, 248] width 323 height 38
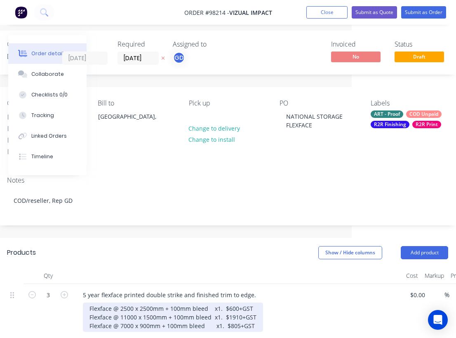
scroll to position [0, 104]
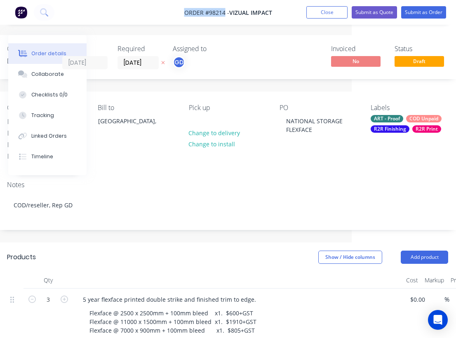
drag, startPoint x: 181, startPoint y: 8, endPoint x: 224, endPoint y: 12, distance: 43.1
click at [224, 12] on nav "Order #98214 - Vizual Impact Add product Close Submit as Quote Submit as Order" at bounding box center [228, 12] width 456 height 25
copy span "Order #98214"
click at [322, 10] on button "Close" at bounding box center [326, 12] width 41 height 12
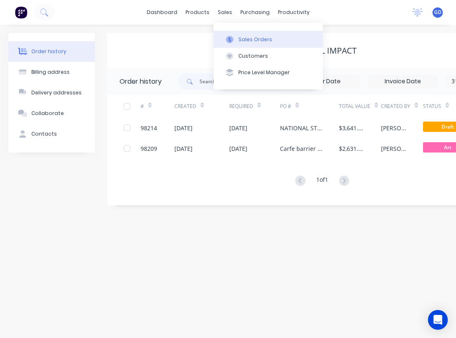
click at [244, 42] on div "Sales Orders" at bounding box center [255, 39] width 34 height 7
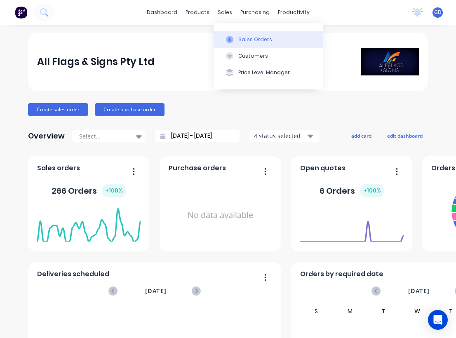
click at [240, 39] on div "Sales Orders" at bounding box center [255, 39] width 34 height 7
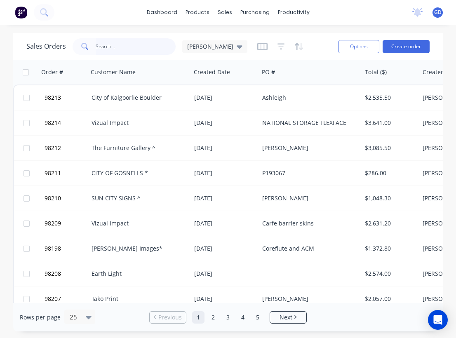
click at [102, 48] on input "text" at bounding box center [136, 46] width 80 height 16
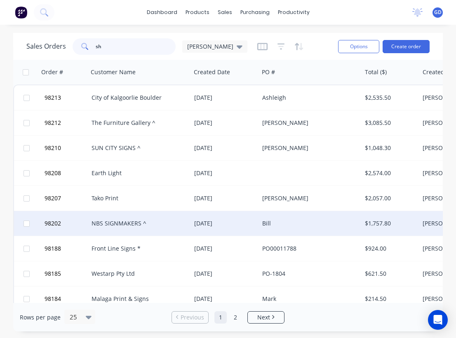
type input "s"
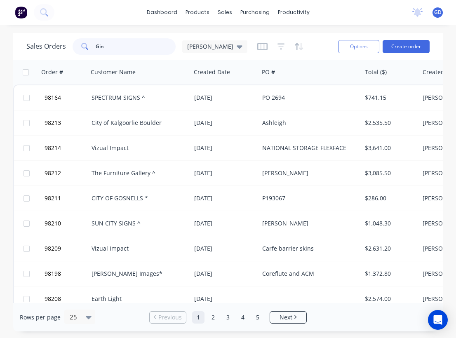
type input "[PERSON_NAME]"
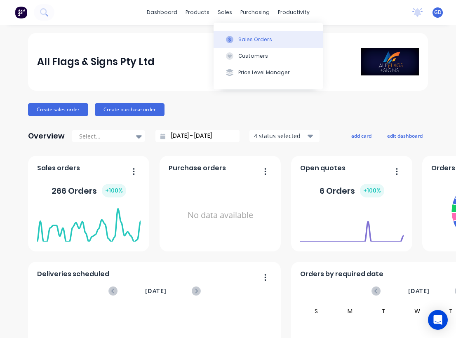
click at [240, 36] on div "Sales Orders" at bounding box center [255, 39] width 34 height 7
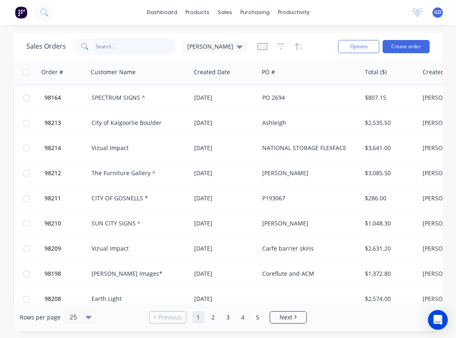
click at [128, 46] on input "text" at bounding box center [136, 46] width 80 height 16
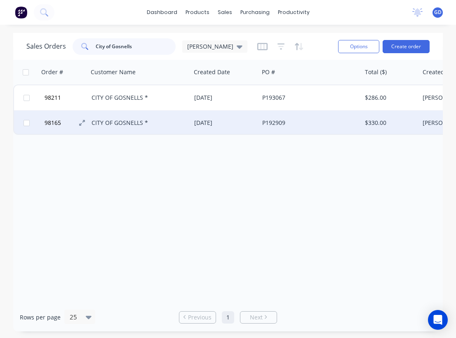
type input "City of Gosnells"
click at [54, 122] on span "98165" at bounding box center [53, 123] width 16 height 8
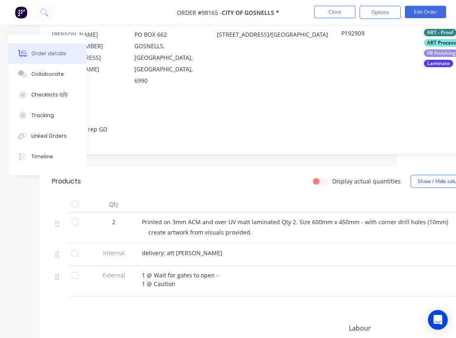
scroll to position [86, 59]
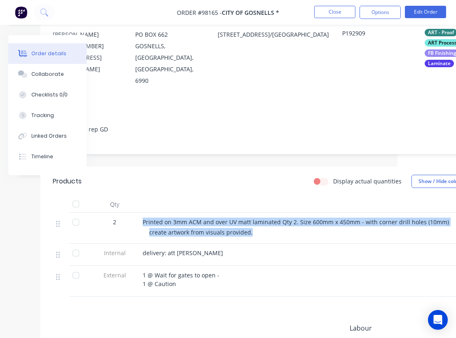
drag, startPoint x: 253, startPoint y: 215, endPoint x: 141, endPoint y: 205, distance: 112.7
click at [141, 213] on div "Printed on 3mm ACM and over UV matt laminated Qty 2. Size 600mm x 450mm - with …" at bounding box center [304, 228] width 330 height 31
copy div "Printed on 3mm ACM and over UV matt laminated Qty 2. Size 600mm x 450mm - with …"
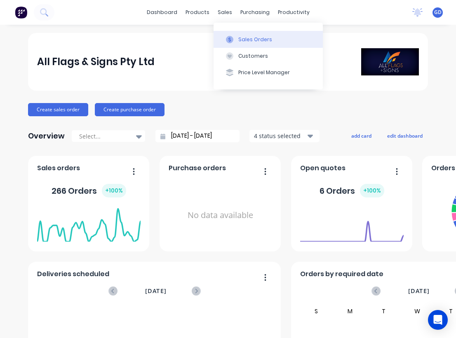
click at [245, 37] on div "Sales Orders" at bounding box center [255, 39] width 34 height 7
click at [249, 36] on icon at bounding box center [250, 37] width 7 height 3
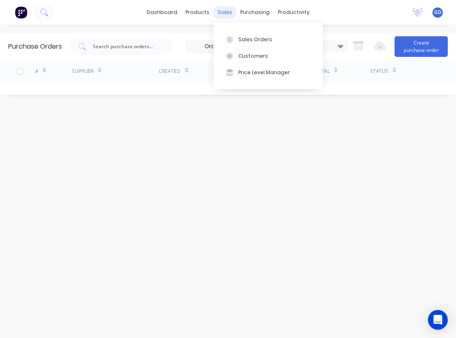
click at [224, 13] on div "sales" at bounding box center [225, 12] width 23 height 12
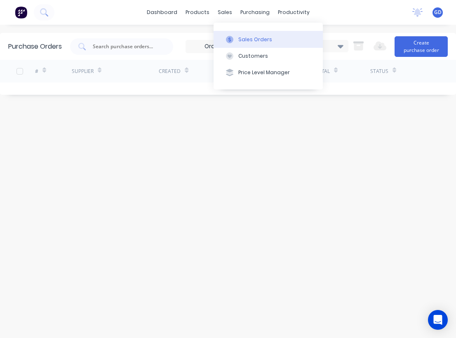
click at [241, 36] on div "Sales Orders" at bounding box center [255, 39] width 34 height 7
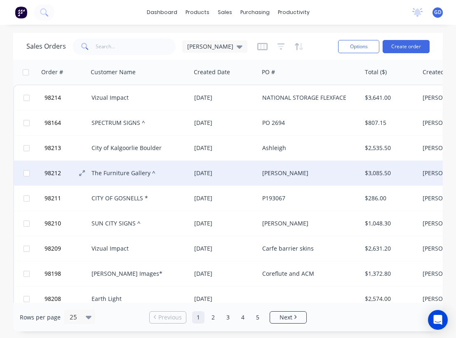
click at [57, 172] on span "98212" at bounding box center [53, 173] width 16 height 8
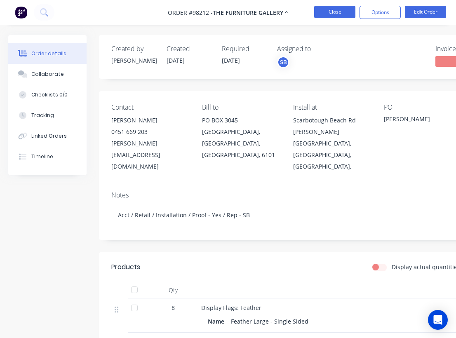
click at [335, 13] on button "Close" at bounding box center [334, 12] width 41 height 12
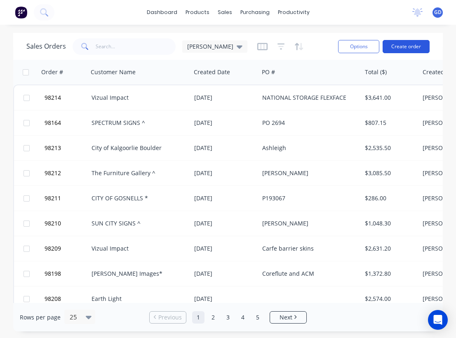
click at [413, 48] on button "Create order" at bounding box center [406, 46] width 47 height 13
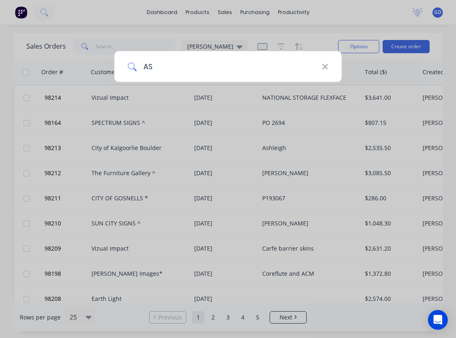
type input "ASB"
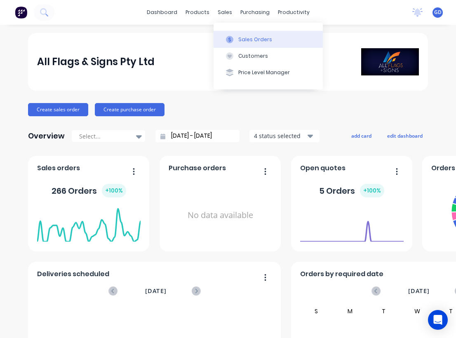
click at [246, 39] on div "Sales Orders" at bounding box center [255, 39] width 34 height 7
click at [248, 36] on div "Sales Orders" at bounding box center [255, 39] width 34 height 7
click at [244, 40] on div "Sales Orders" at bounding box center [255, 39] width 34 height 7
